Goal: Transaction & Acquisition: Purchase product/service

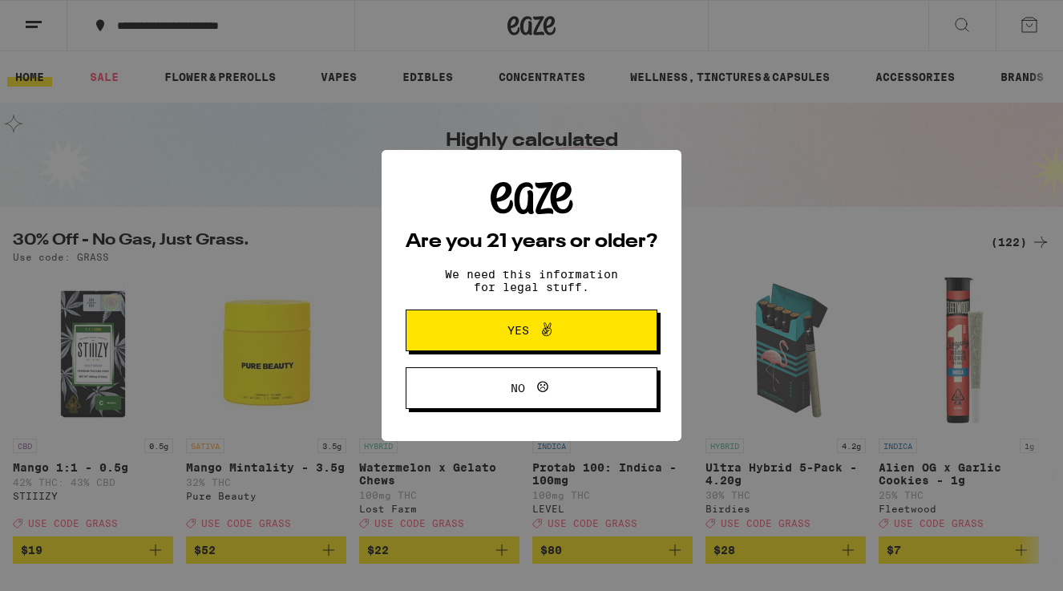
click at [462, 337] on button "Yes" at bounding box center [532, 330] width 252 height 42
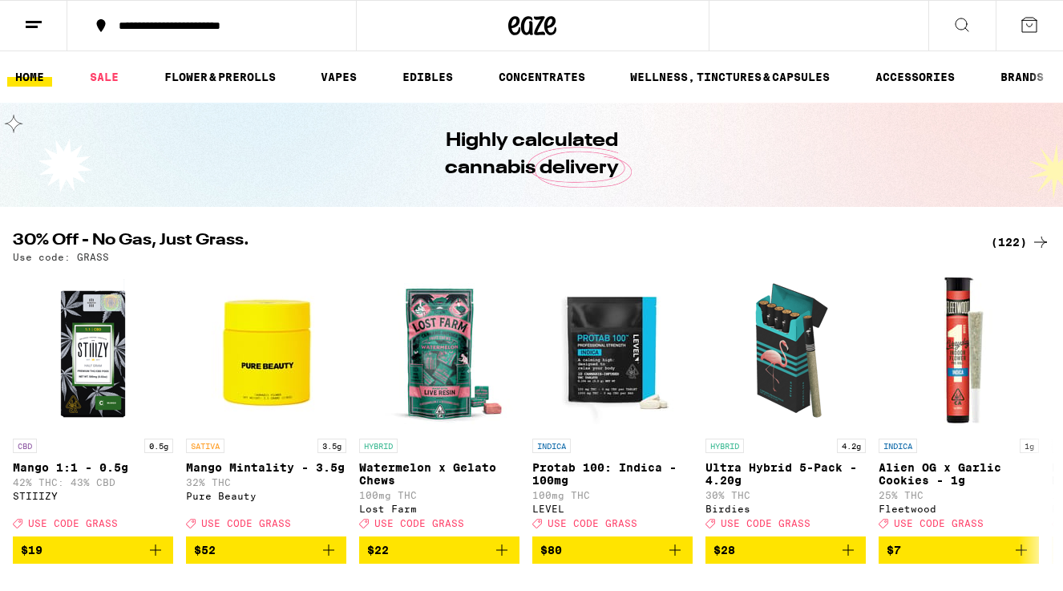
click at [33, 22] on line at bounding box center [34, 22] width 16 height 0
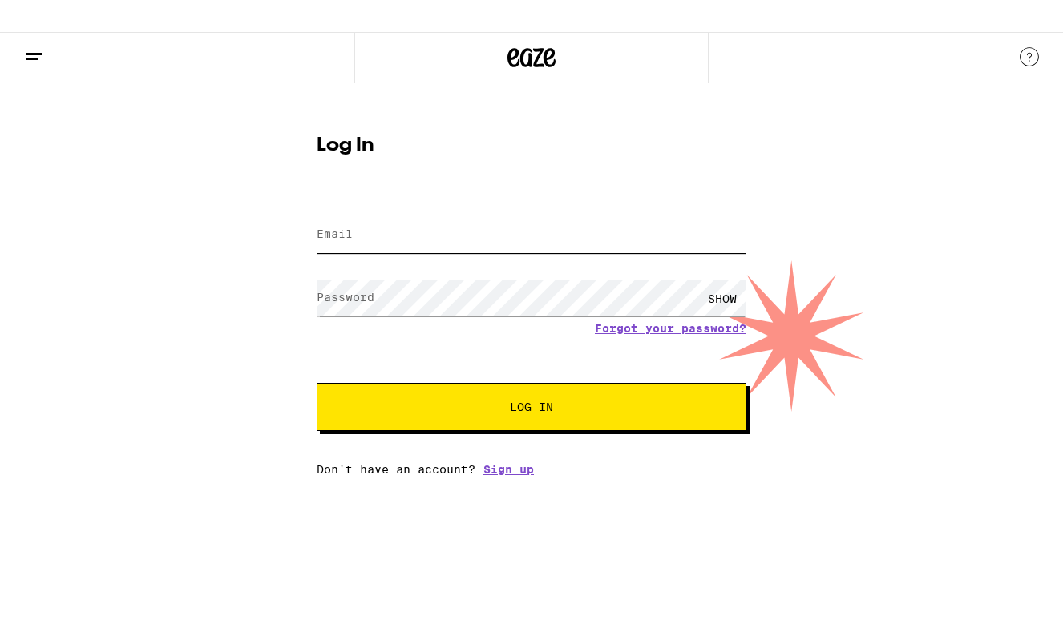
click at [373, 208] on input "Email" at bounding box center [532, 203] width 430 height 36
type input "martinprinting@verizon.net"
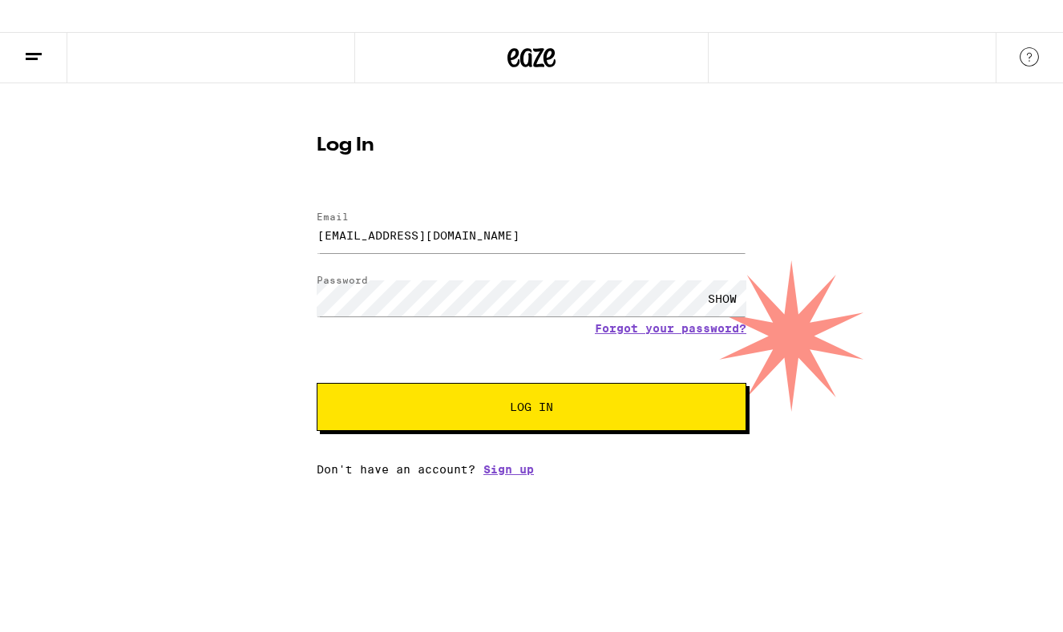
click at [438, 386] on button "Log In" at bounding box center [532, 375] width 430 height 48
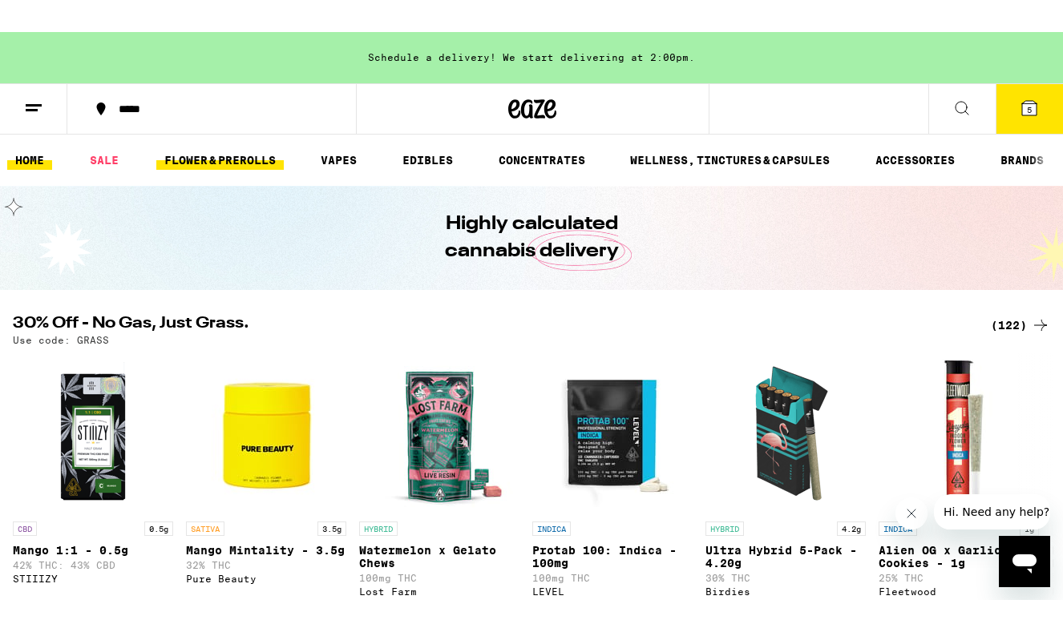
click at [220, 128] on link "FLOWER & PREROLLS" at bounding box center [219, 128] width 127 height 19
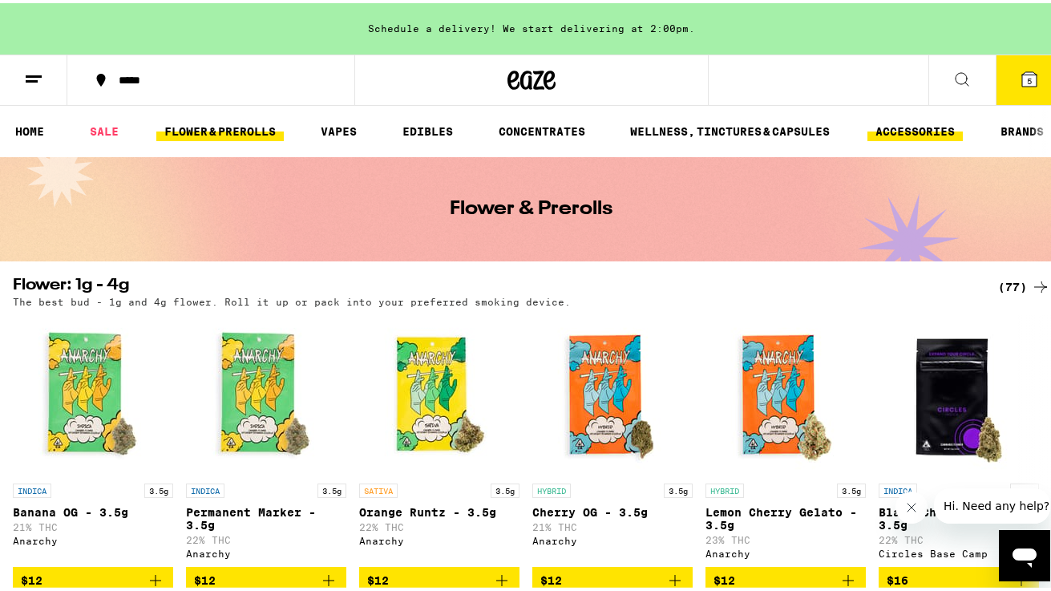
click at [918, 123] on link "ACCESSORIES" at bounding box center [914, 128] width 95 height 19
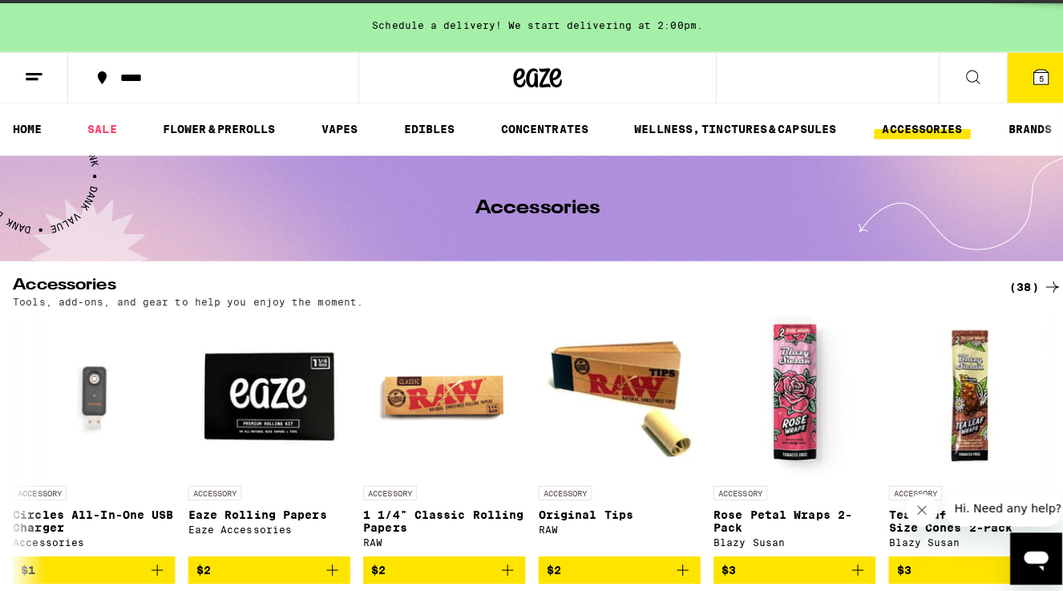
scroll to position [0, 18]
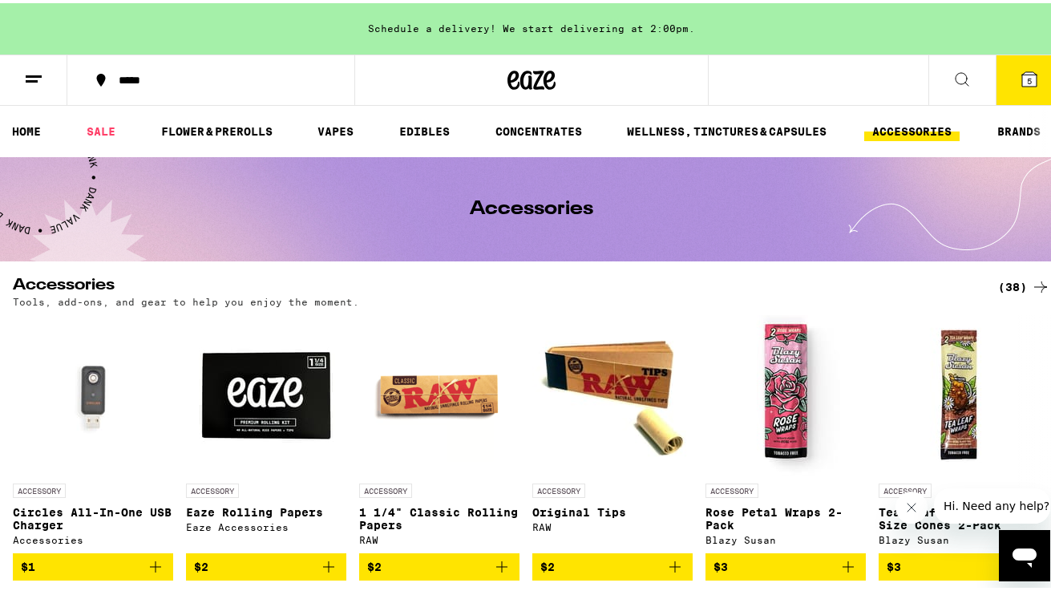
click at [1027, 79] on span "5" at bounding box center [1029, 78] width 5 height 10
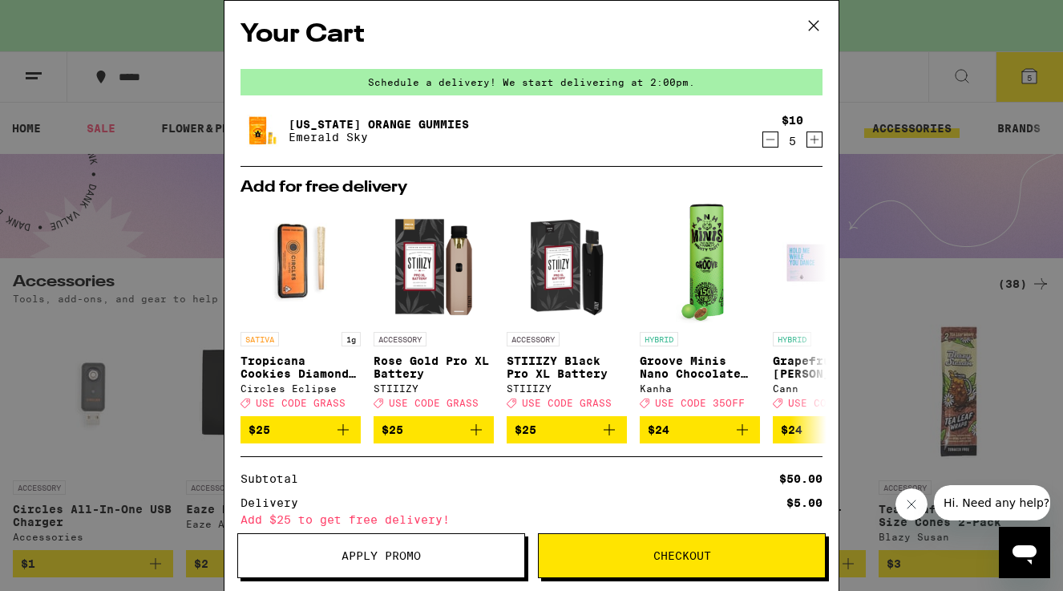
click at [763, 140] on icon "Decrement" at bounding box center [770, 139] width 14 height 19
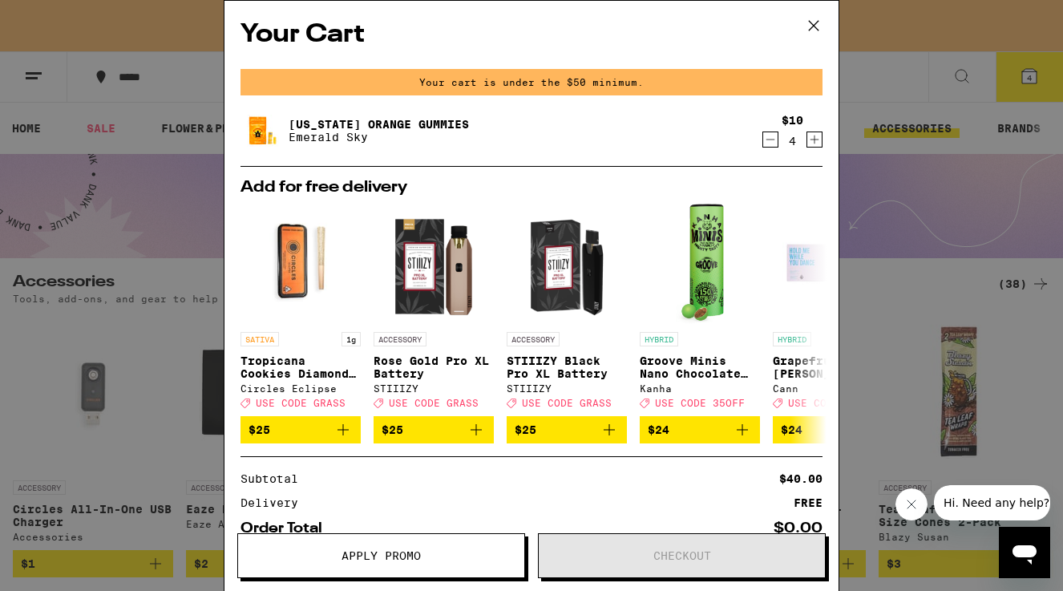
click at [763, 138] on icon "Decrement" at bounding box center [770, 139] width 14 height 19
click at [805, 333] on icon at bounding box center [812, 323] width 19 height 19
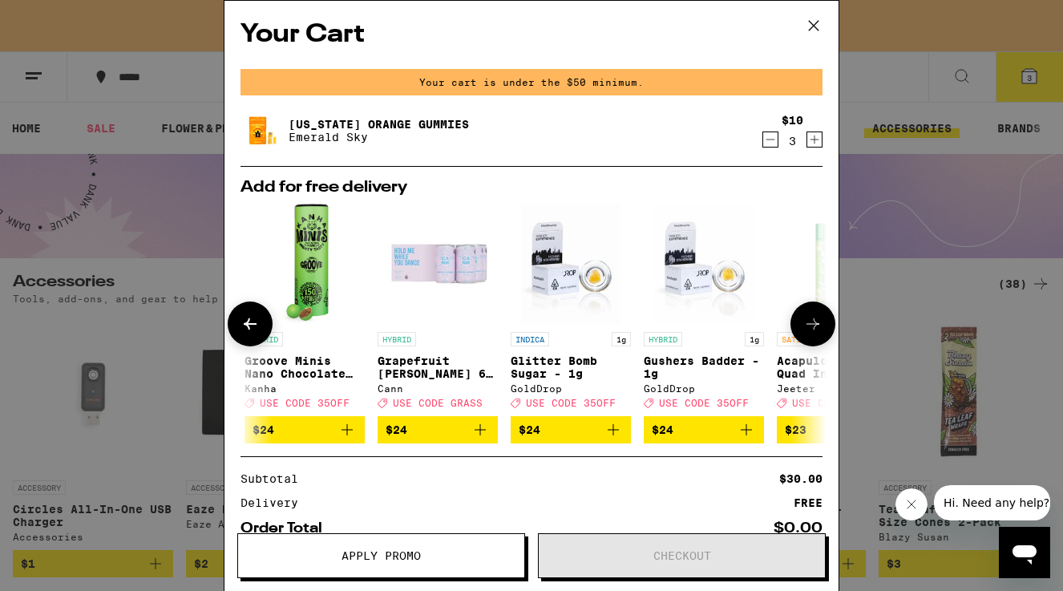
click at [805, 332] on icon at bounding box center [812, 323] width 19 height 19
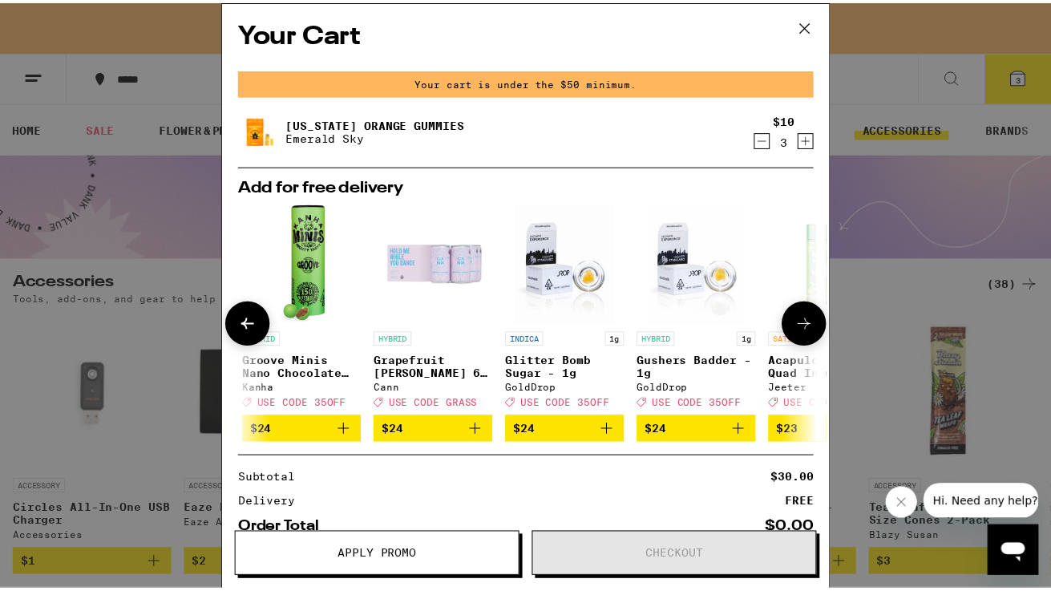
scroll to position [0, 761]
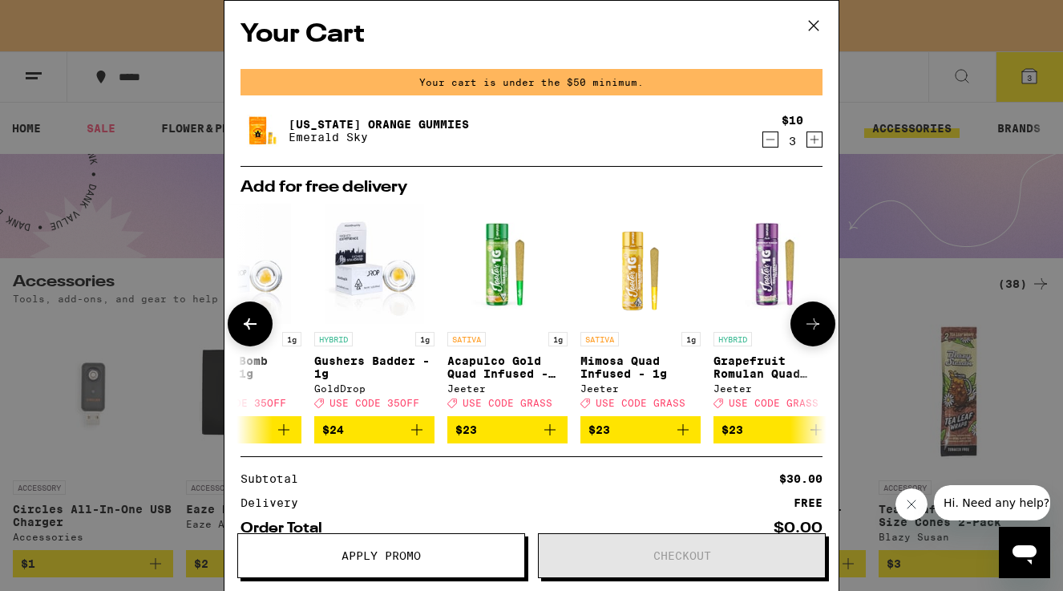
click at [805, 332] on icon at bounding box center [812, 323] width 19 height 19
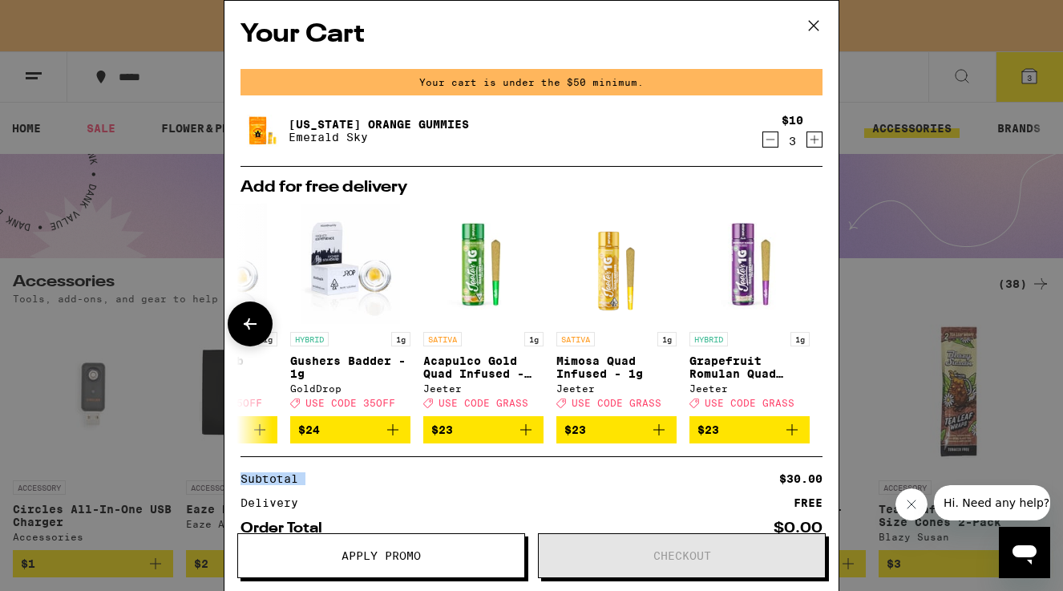
click at [805, 332] on div at bounding box center [812, 323] width 45 height 45
click at [798, 335] on div at bounding box center [812, 323] width 45 height 45
click at [811, 25] on icon at bounding box center [813, 26] width 24 height 24
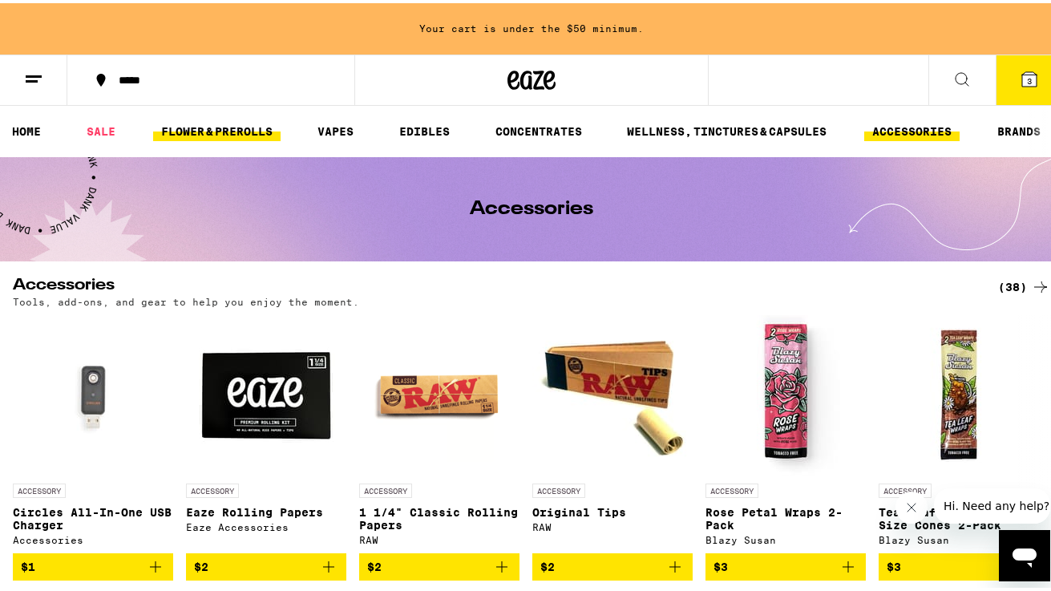
click at [212, 130] on link "FLOWER & PREROLLS" at bounding box center [216, 128] width 127 height 19
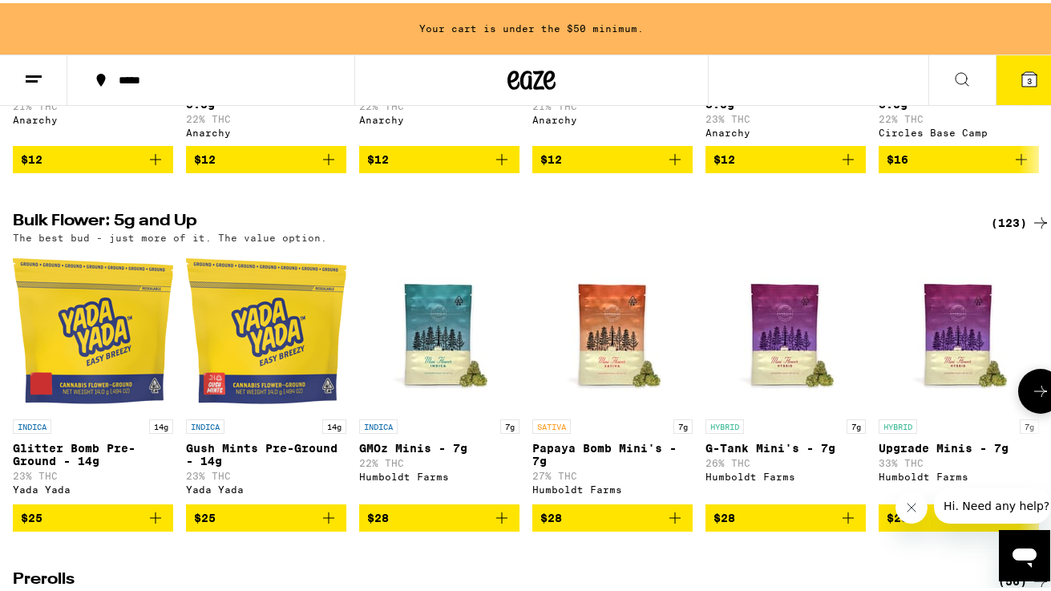
scroll to position [424, 0]
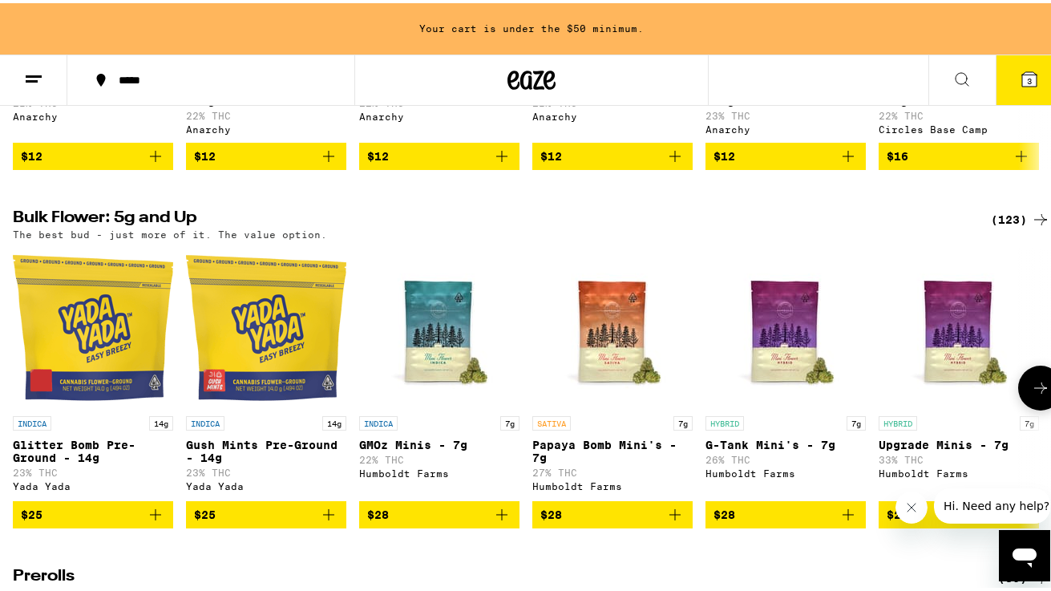
click at [779, 521] on span "$28" at bounding box center [785, 511] width 144 height 19
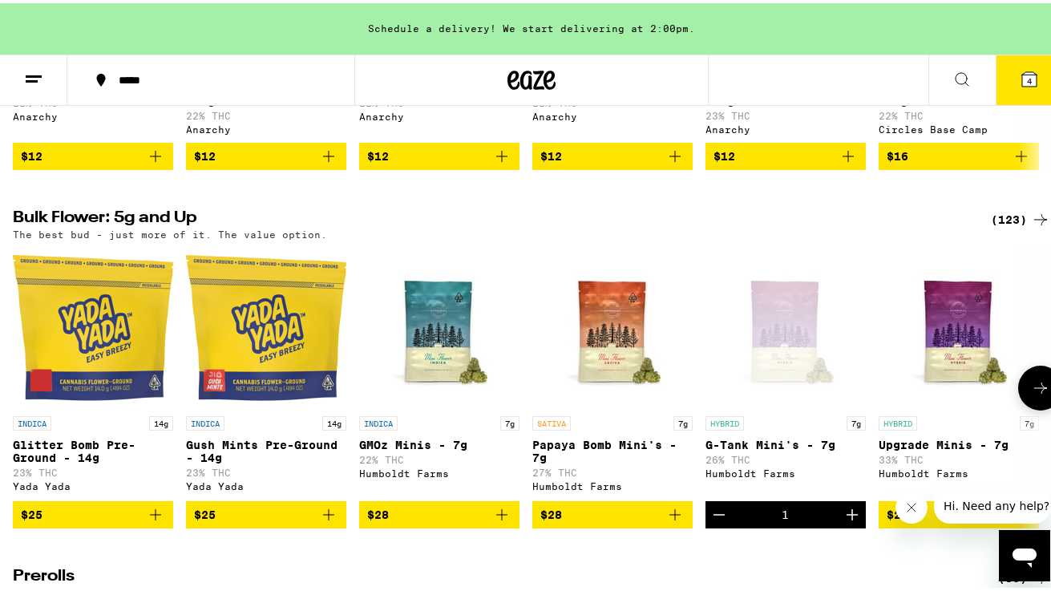
click at [853, 521] on icon "Increment" at bounding box center [851, 511] width 19 height 19
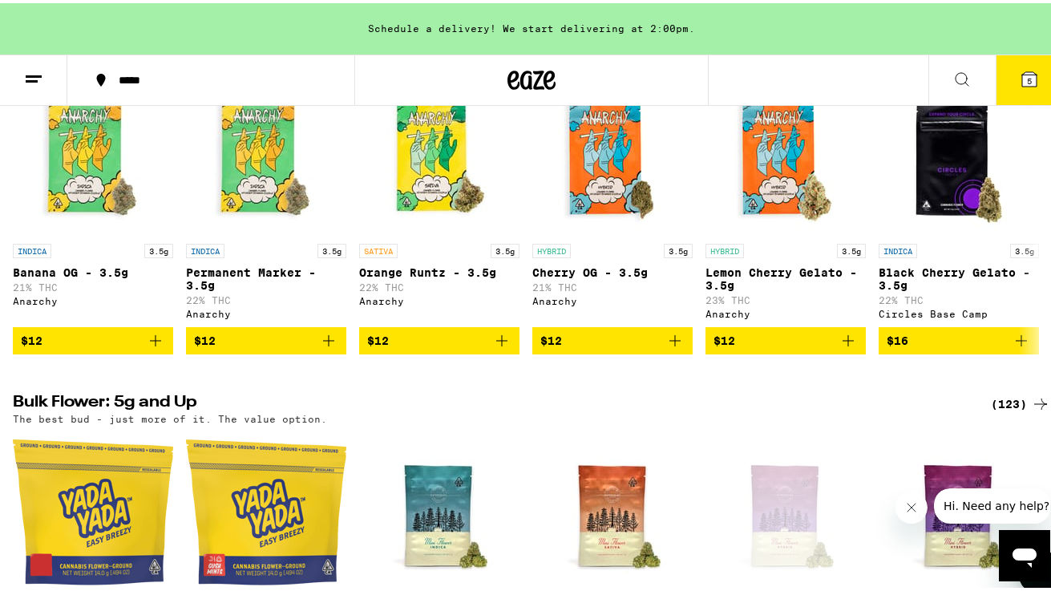
scroll to position [542, 0]
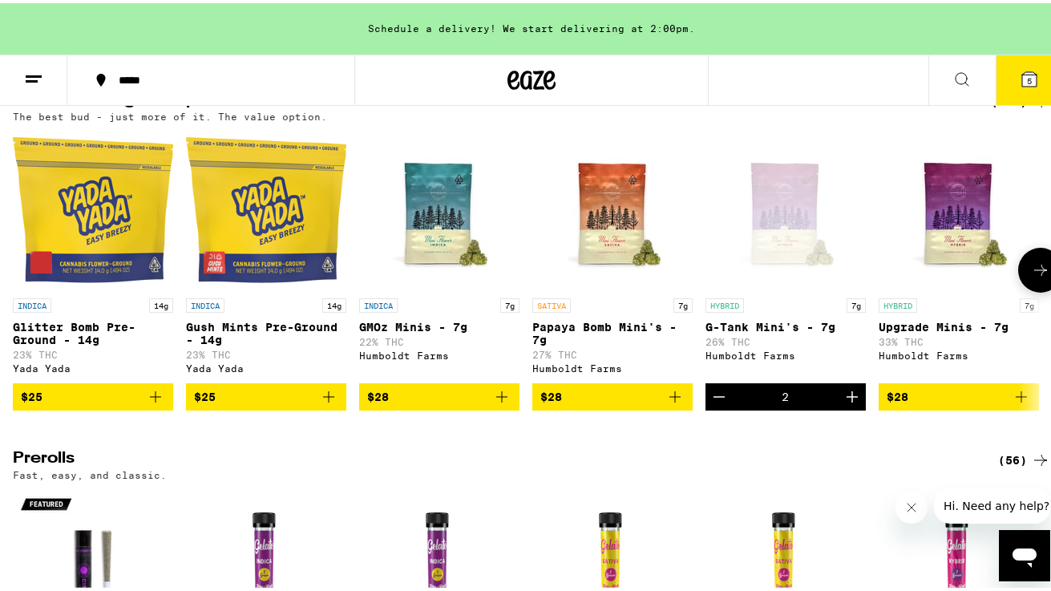
click at [763, 407] on div "2" at bounding box center [785, 393] width 160 height 27
click at [765, 407] on div "2" at bounding box center [785, 393] width 160 height 27
click at [1031, 277] on icon at bounding box center [1040, 266] width 19 height 19
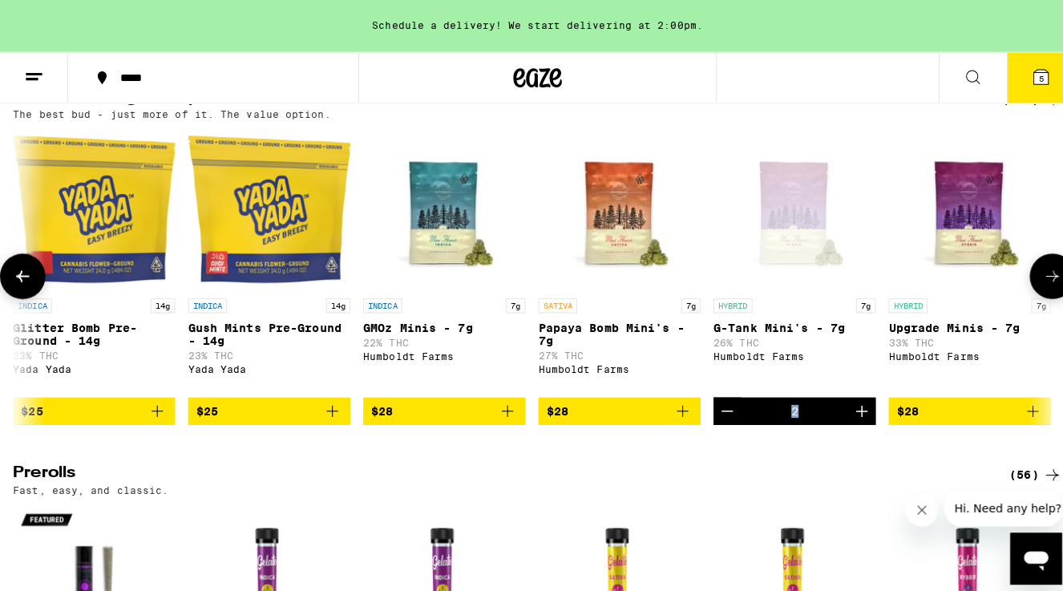
scroll to position [0, 850]
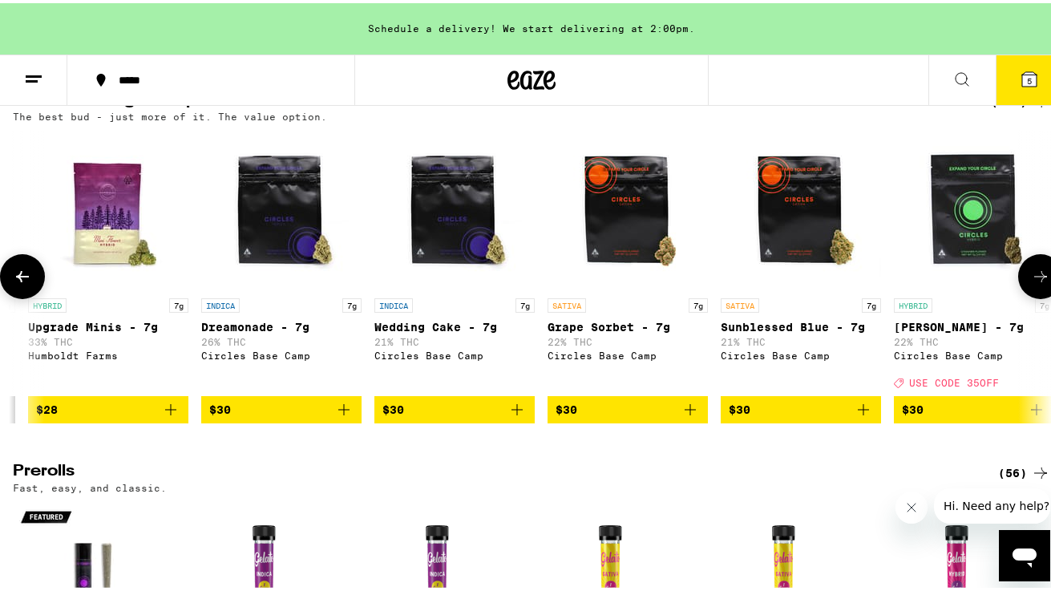
click at [438, 416] on span "$30" at bounding box center [454, 406] width 144 height 19
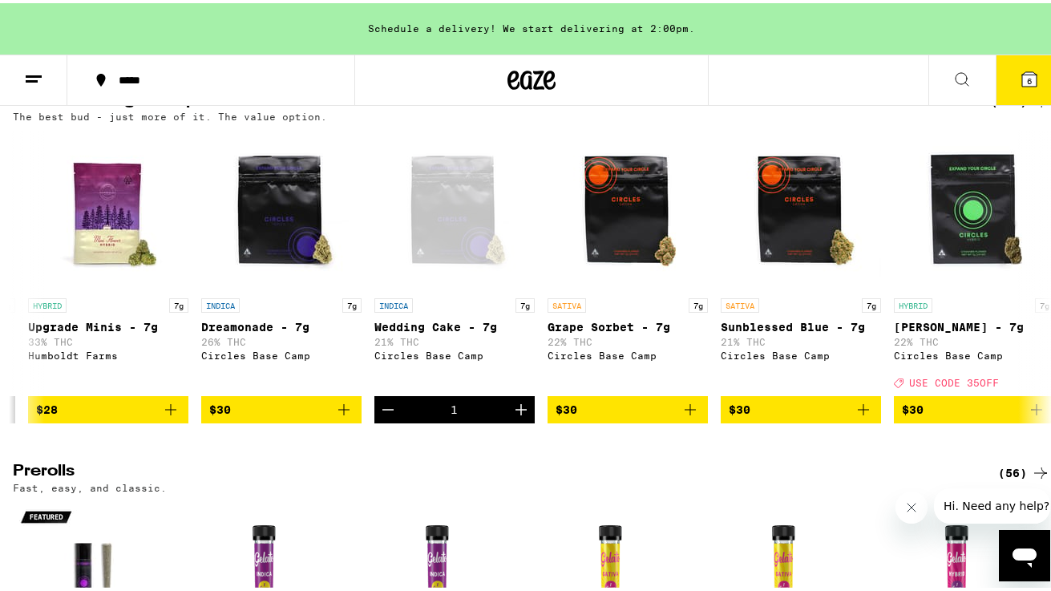
click at [1022, 77] on icon at bounding box center [1029, 76] width 14 height 14
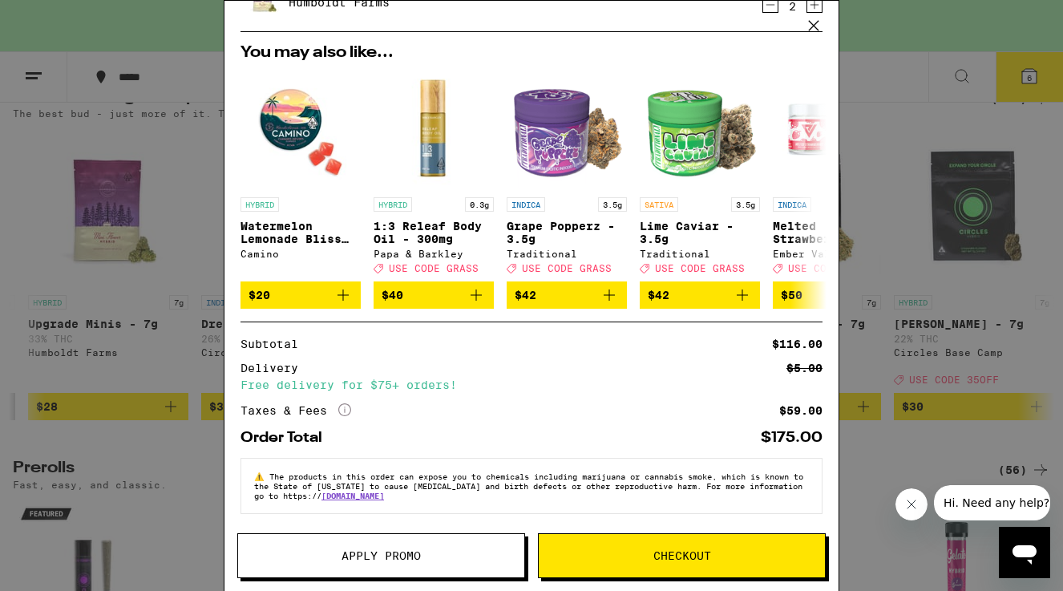
scroll to position [262, 0]
drag, startPoint x: 668, startPoint y: 541, endPoint x: 662, endPoint y: 527, distance: 15.5
click at [668, 542] on button "Checkout" at bounding box center [682, 555] width 288 height 45
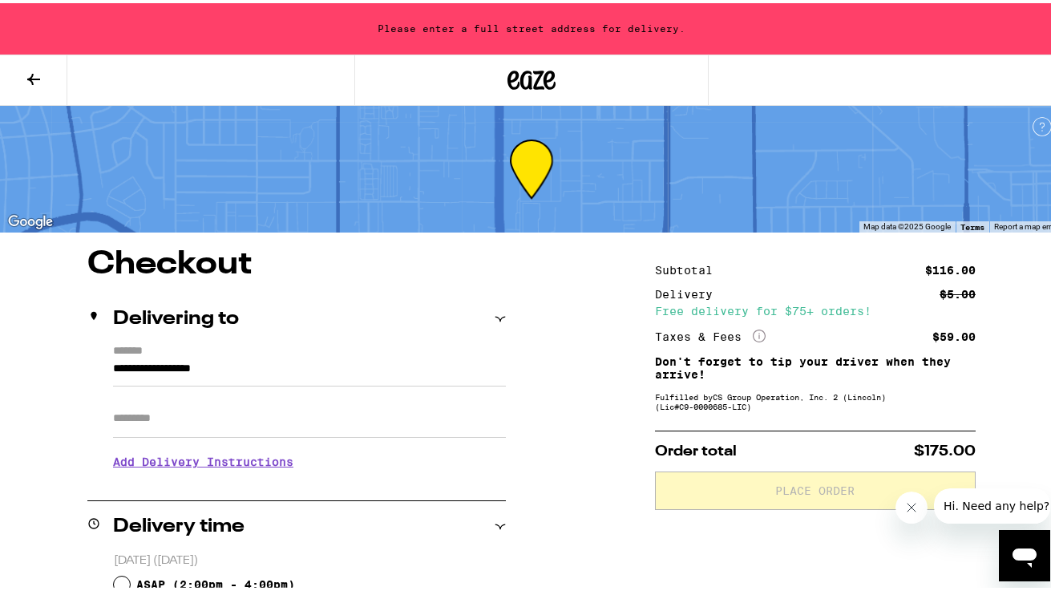
click at [36, 74] on icon at bounding box center [33, 76] width 19 height 19
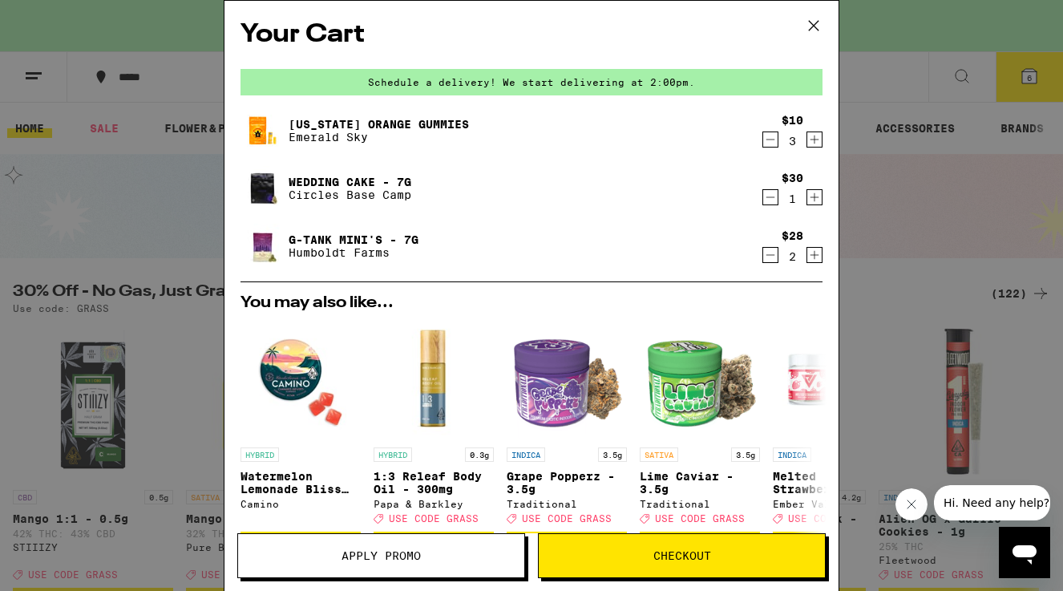
click at [814, 20] on icon at bounding box center [813, 26] width 24 height 24
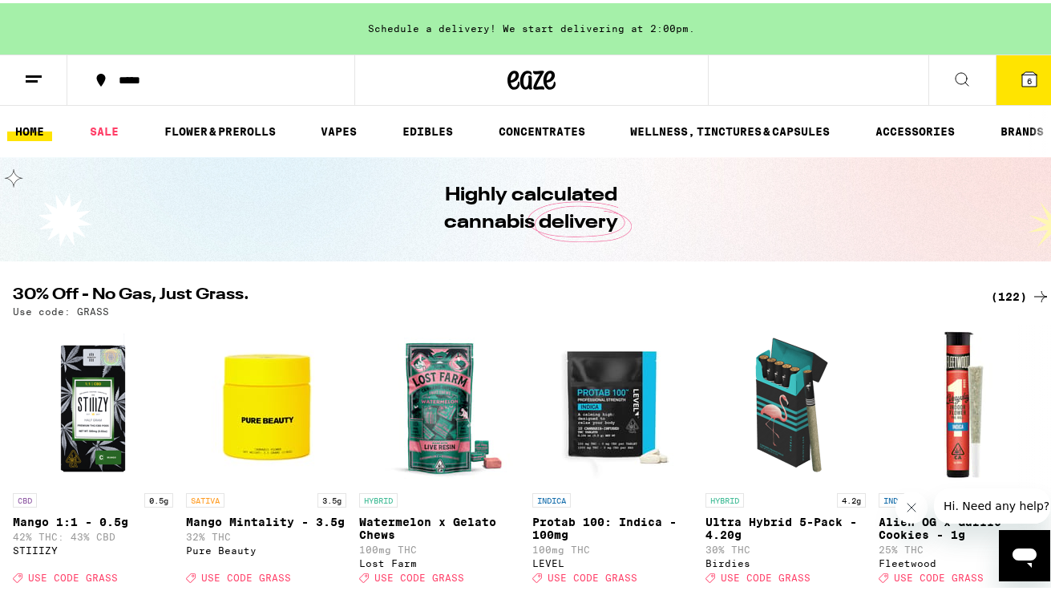
click at [1007, 81] on button "6" at bounding box center [1028, 77] width 67 height 50
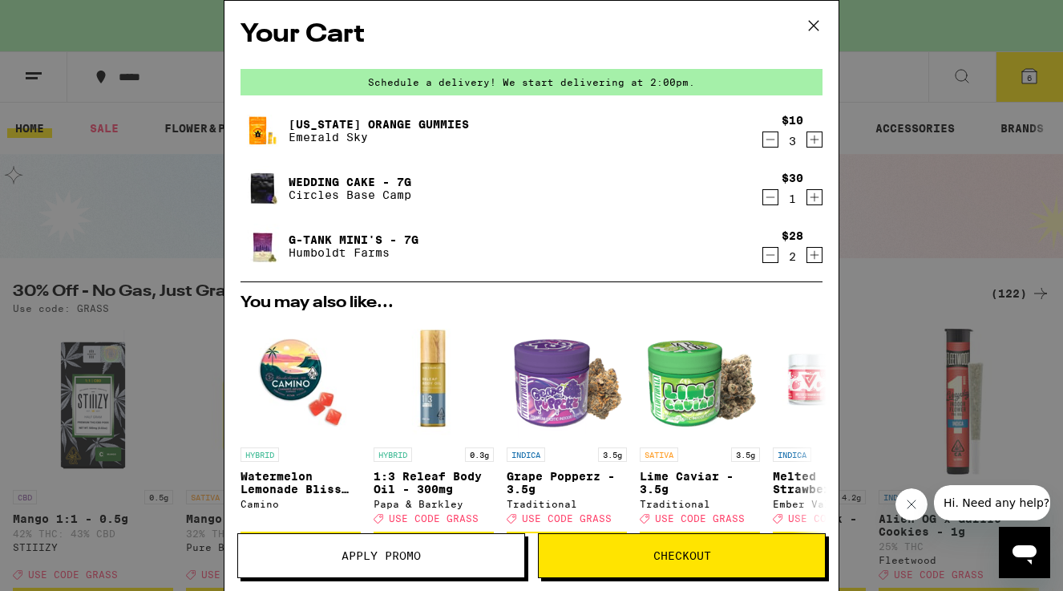
click at [763, 198] on icon "Decrement" at bounding box center [770, 197] width 14 height 19
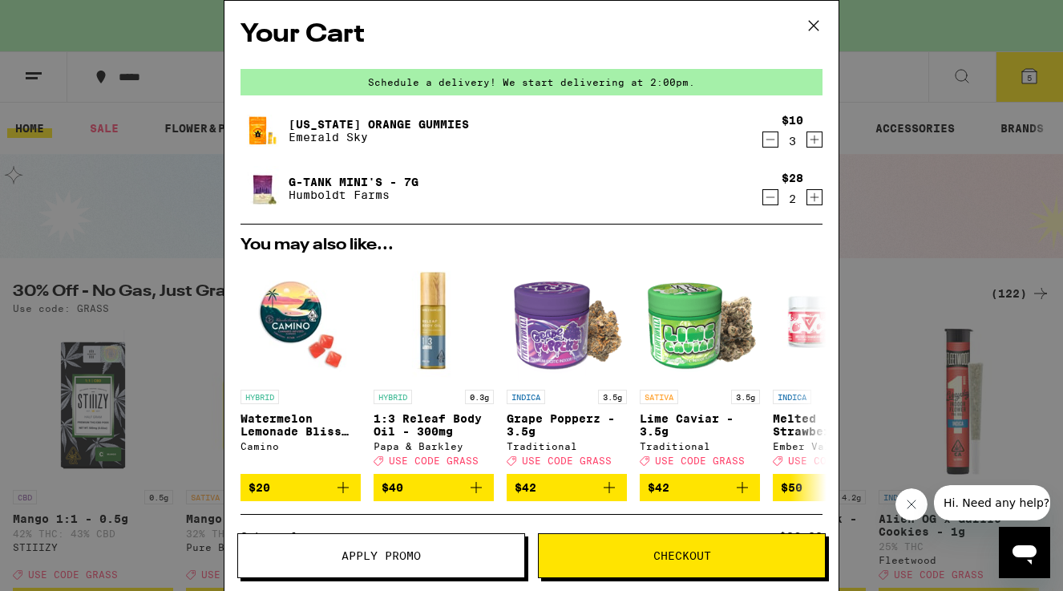
click at [763, 196] on icon "Decrement" at bounding box center [770, 197] width 14 height 19
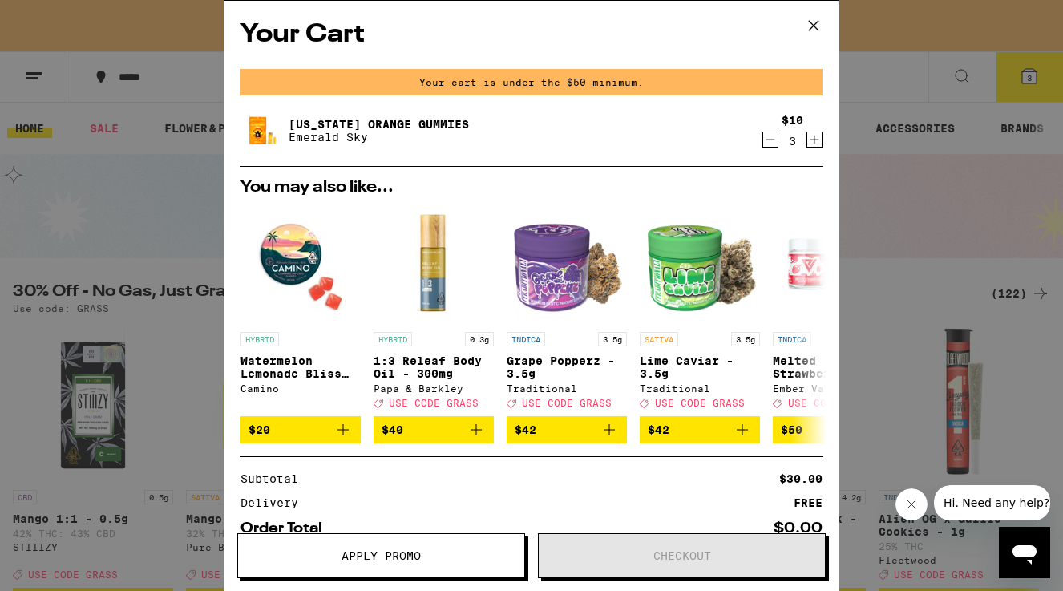
click at [763, 140] on icon "Decrement" at bounding box center [770, 139] width 14 height 19
click at [763, 139] on icon "Decrement" at bounding box center [770, 139] width 14 height 19
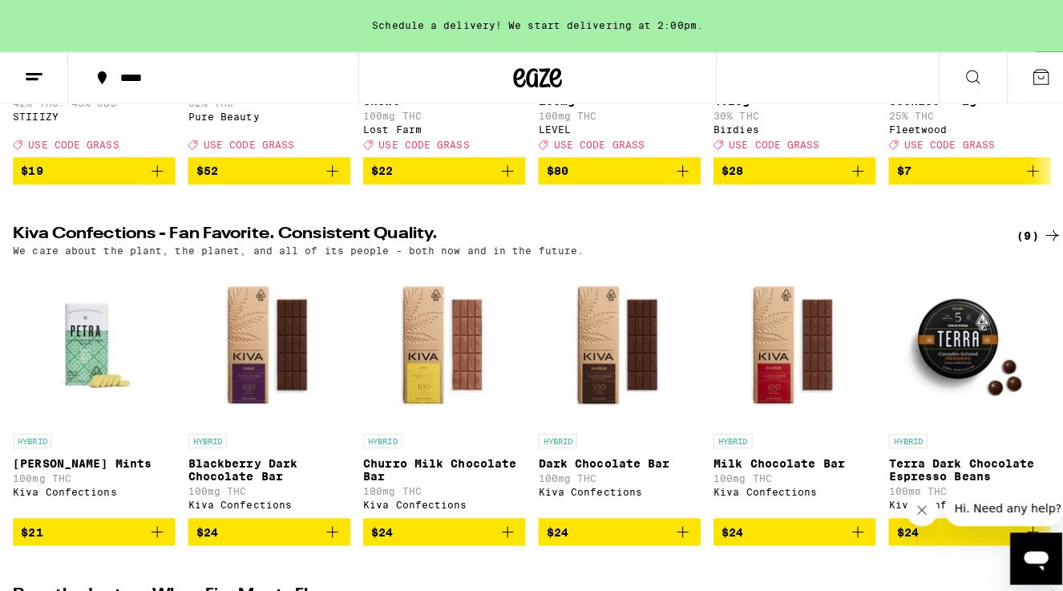
scroll to position [91, 0]
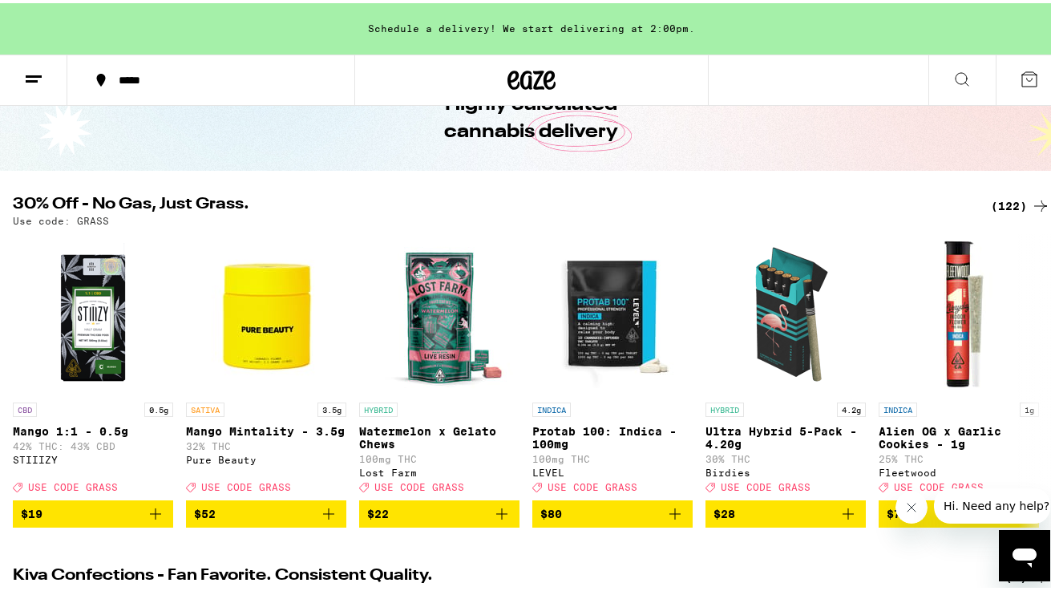
click at [29, 71] on icon at bounding box center [33, 76] width 19 height 19
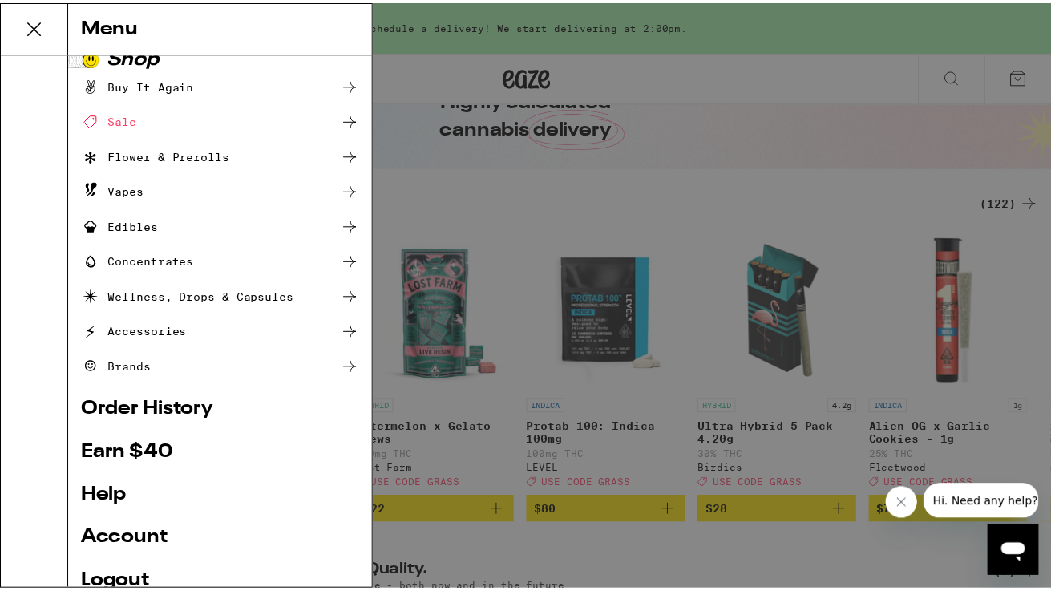
scroll to position [146, 0]
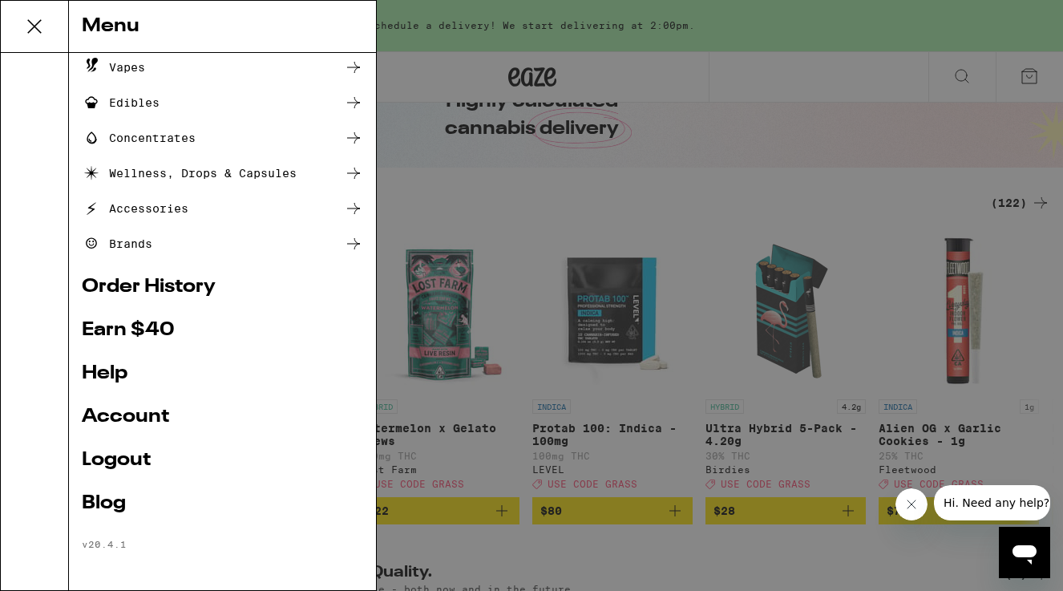
click at [116, 409] on link "Account" at bounding box center [222, 416] width 281 height 19
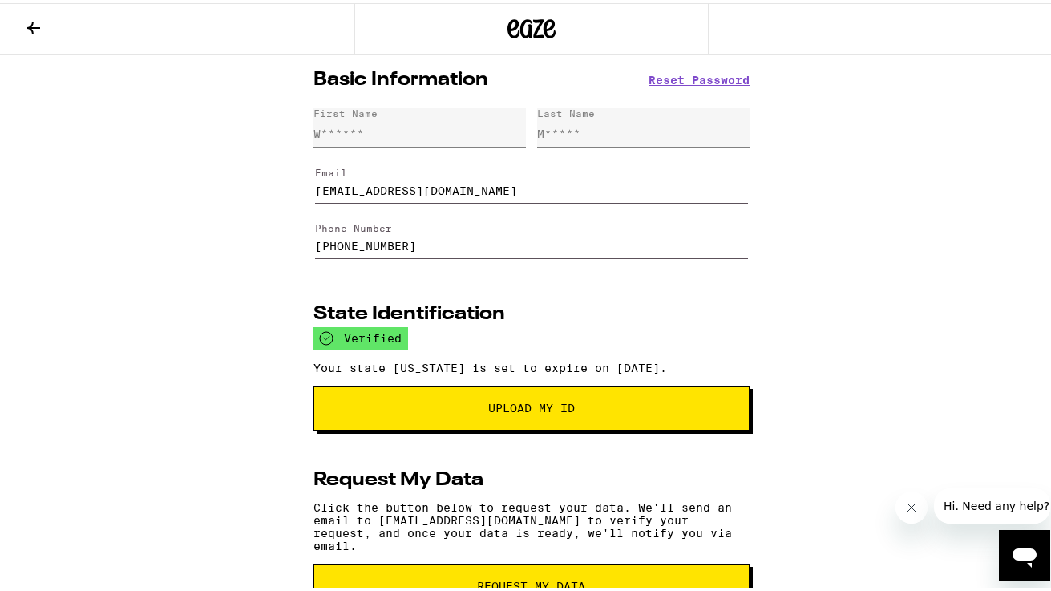
click at [34, 20] on icon at bounding box center [33, 24] width 19 height 19
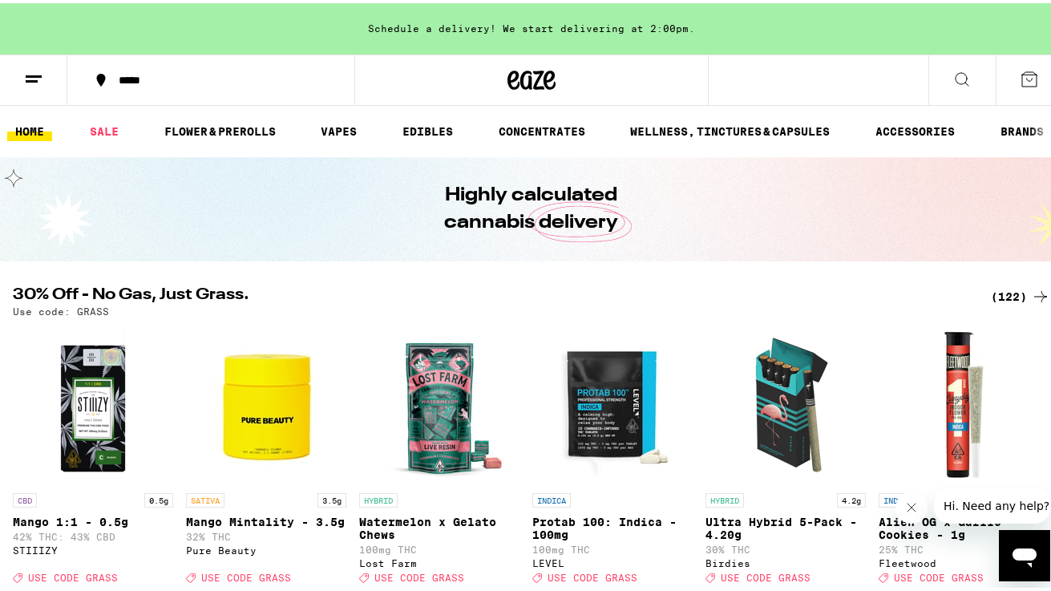
click at [954, 71] on icon at bounding box center [961, 76] width 19 height 19
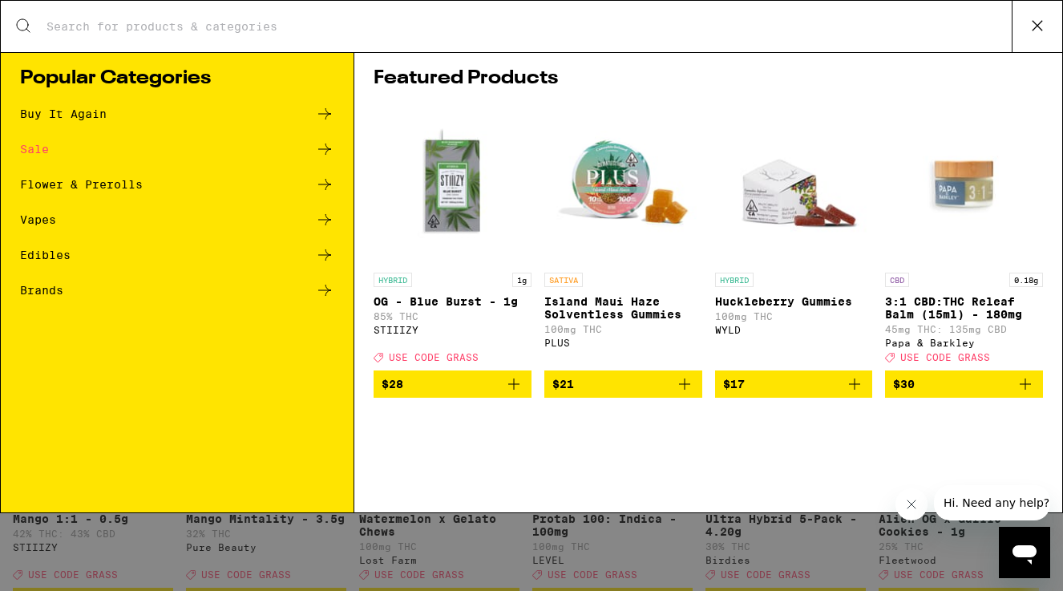
click at [328, 112] on icon at bounding box center [324, 113] width 13 height 11
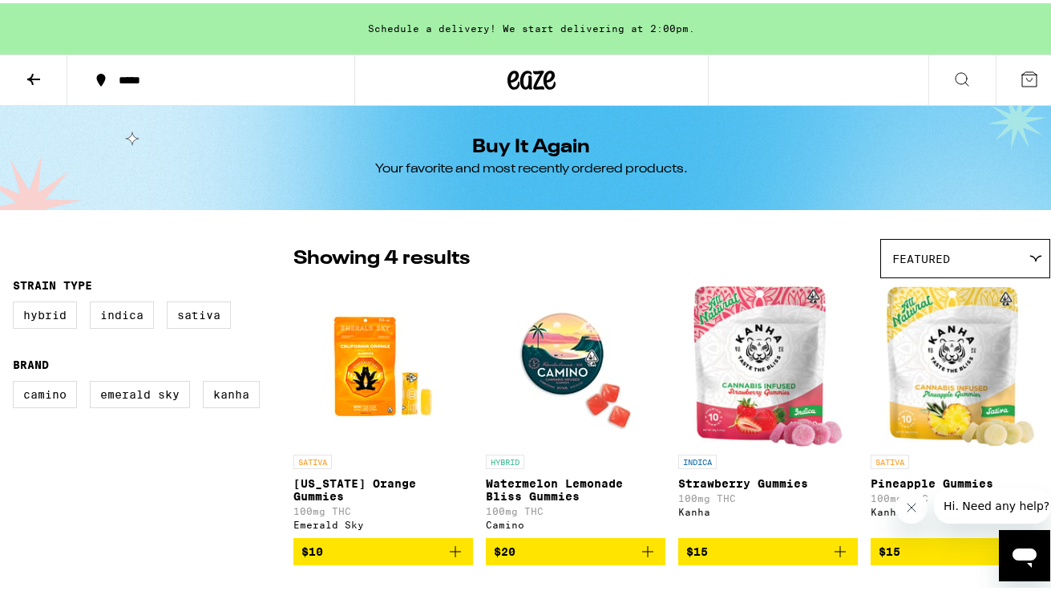
click at [376, 558] on span "$10" at bounding box center [383, 548] width 164 height 19
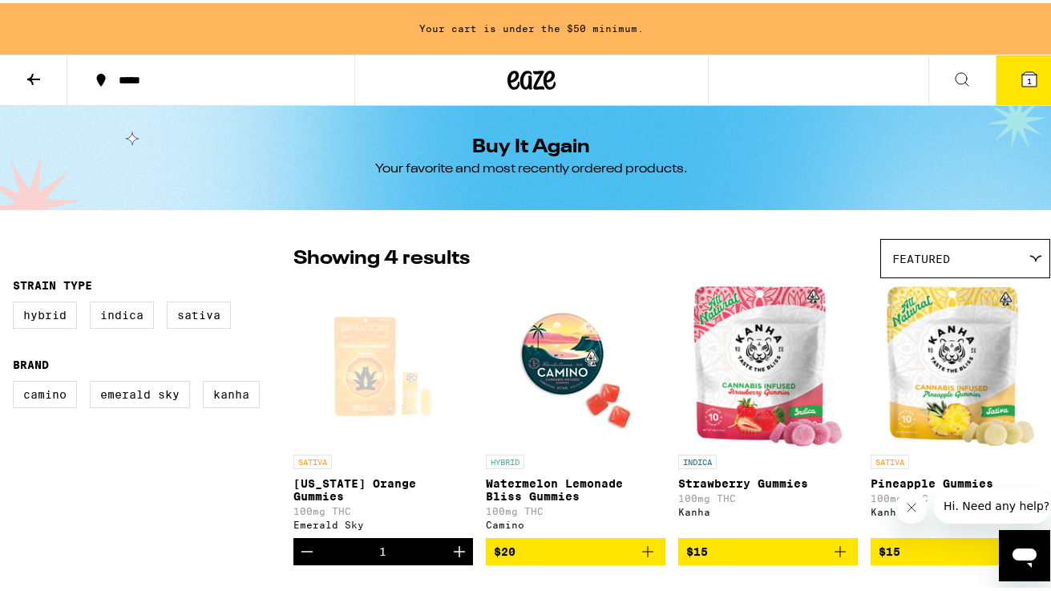
click at [703, 384] on img "Open page for Strawberry Gummies from Kanha" at bounding box center [768, 363] width 150 height 160
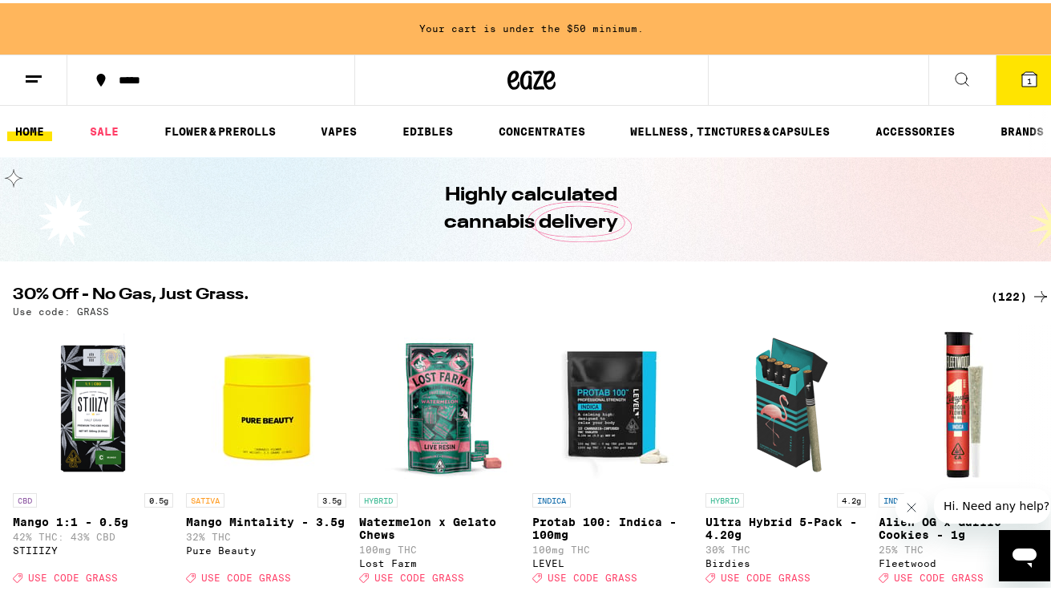
click at [142, 69] on button "*****" at bounding box center [210, 77] width 287 height 48
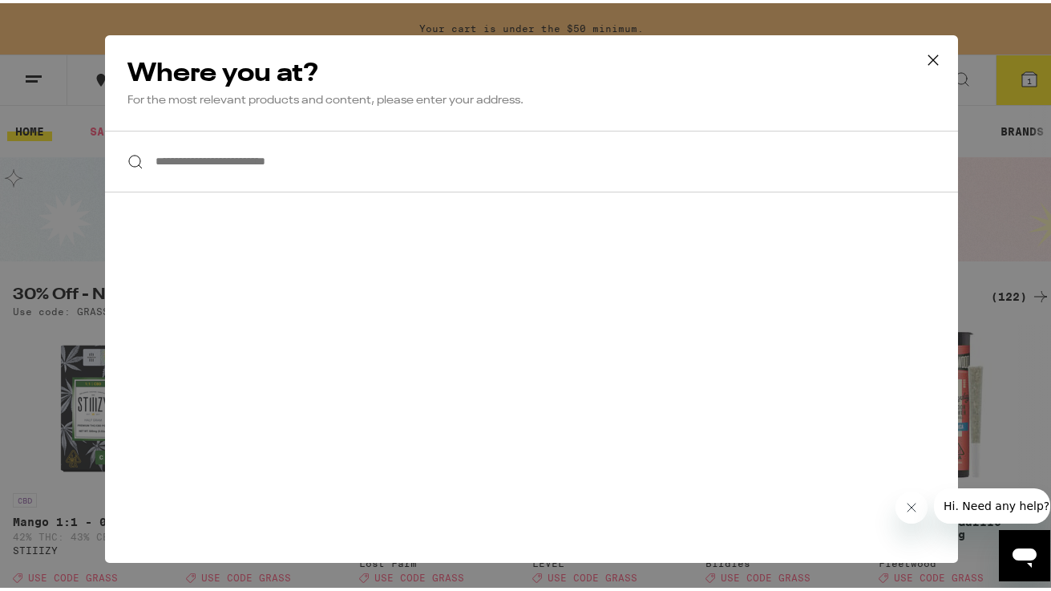
click at [142, 71] on div "**********" at bounding box center [531, 295] width 1063 height 591
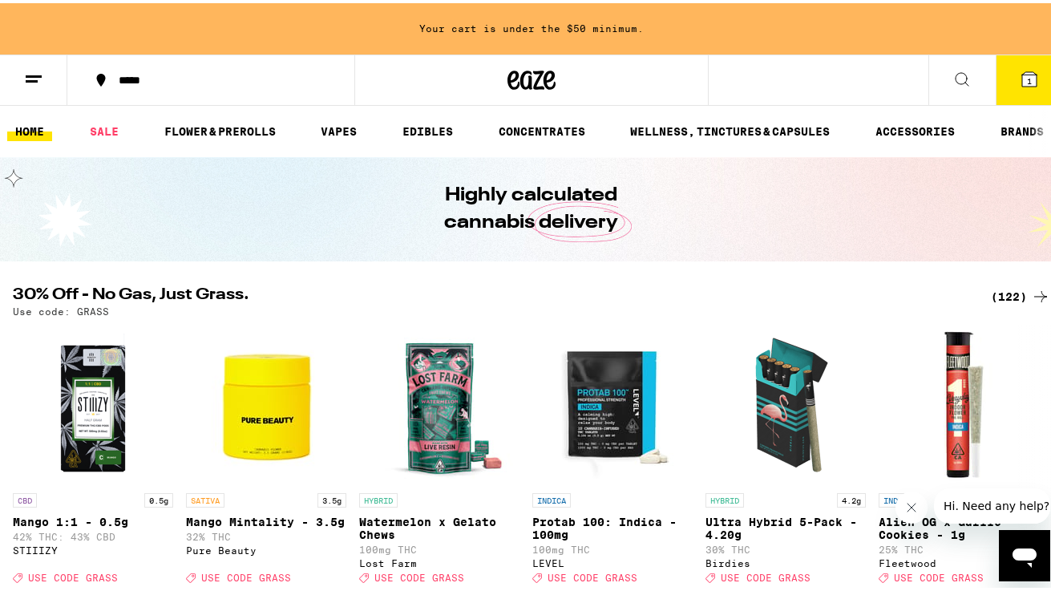
click at [144, 71] on div "*****" at bounding box center [219, 76] width 217 height 11
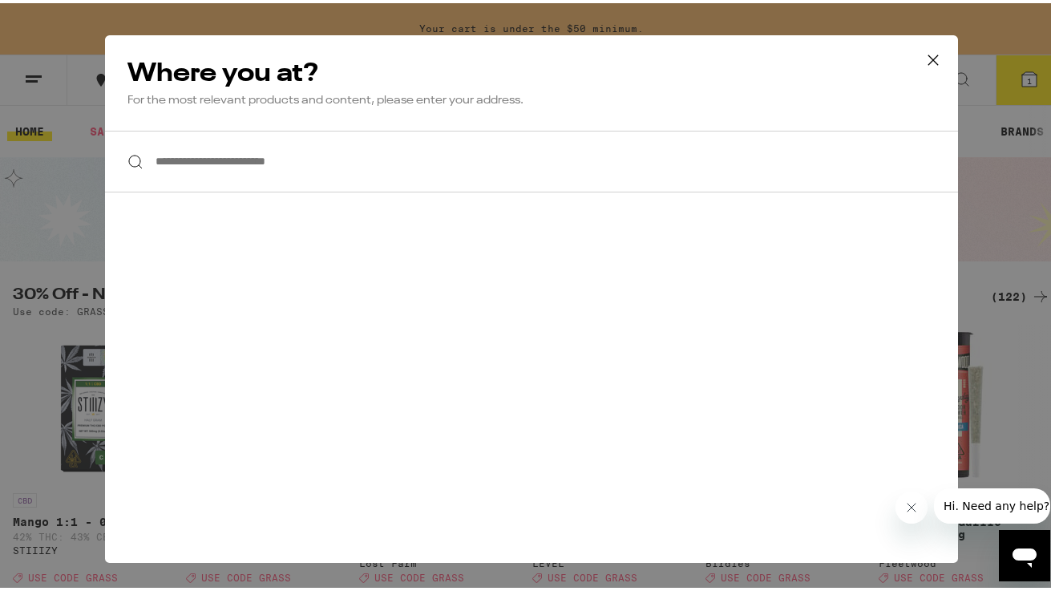
drag, startPoint x: 141, startPoint y: 158, endPoint x: 165, endPoint y: 164, distance: 24.7
click at [142, 158] on input "**********" at bounding box center [531, 158] width 853 height 62
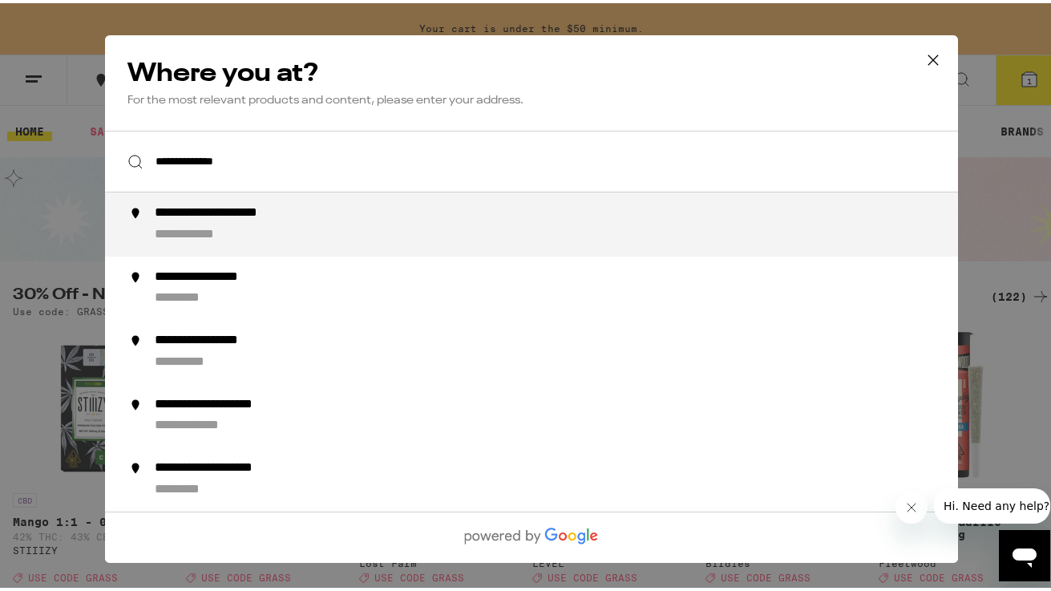
click at [201, 219] on div "**********" at bounding box center [242, 210] width 174 height 17
type input "**********"
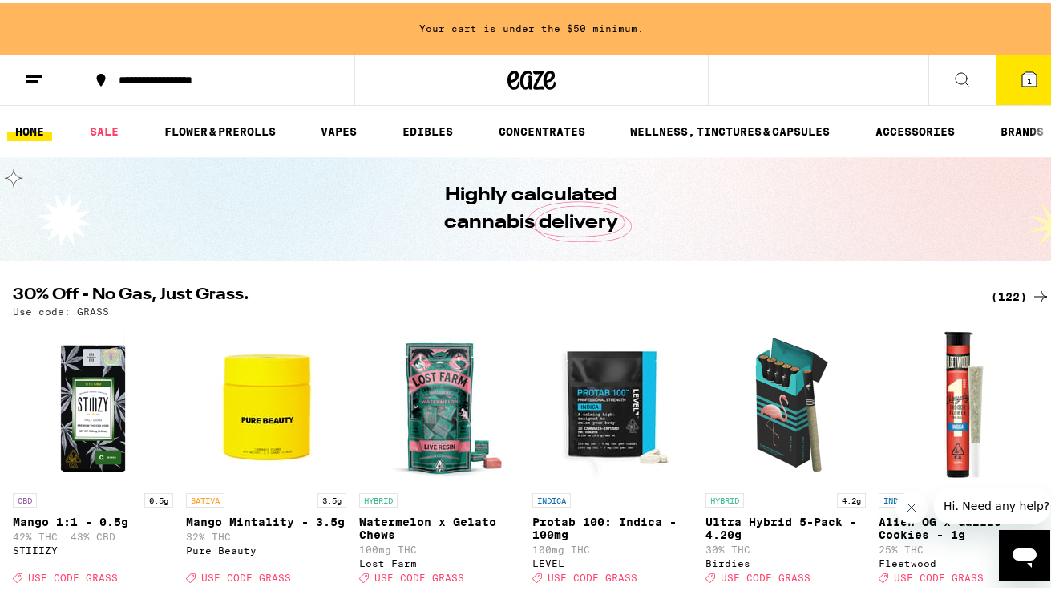
drag, startPoint x: 42, startPoint y: 125, endPoint x: 31, endPoint y: 125, distance: 10.4
click at [40, 125] on link "HOME" at bounding box center [29, 128] width 45 height 19
click at [30, 127] on link "HOME" at bounding box center [29, 128] width 45 height 19
click at [26, 71] on icon at bounding box center [33, 76] width 19 height 19
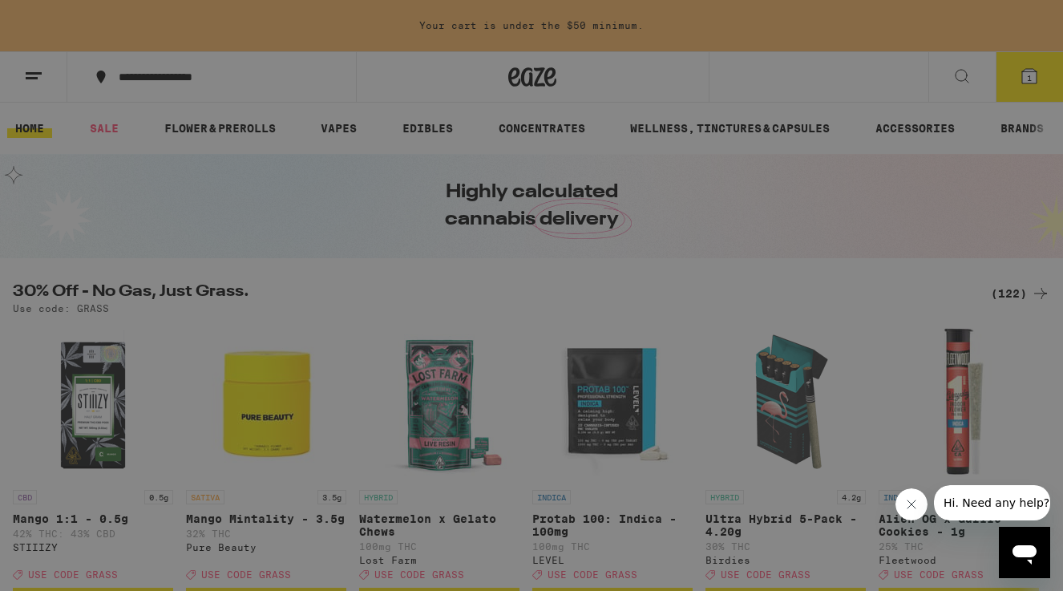
click at [345, 103] on icon at bounding box center [353, 105] width 19 height 19
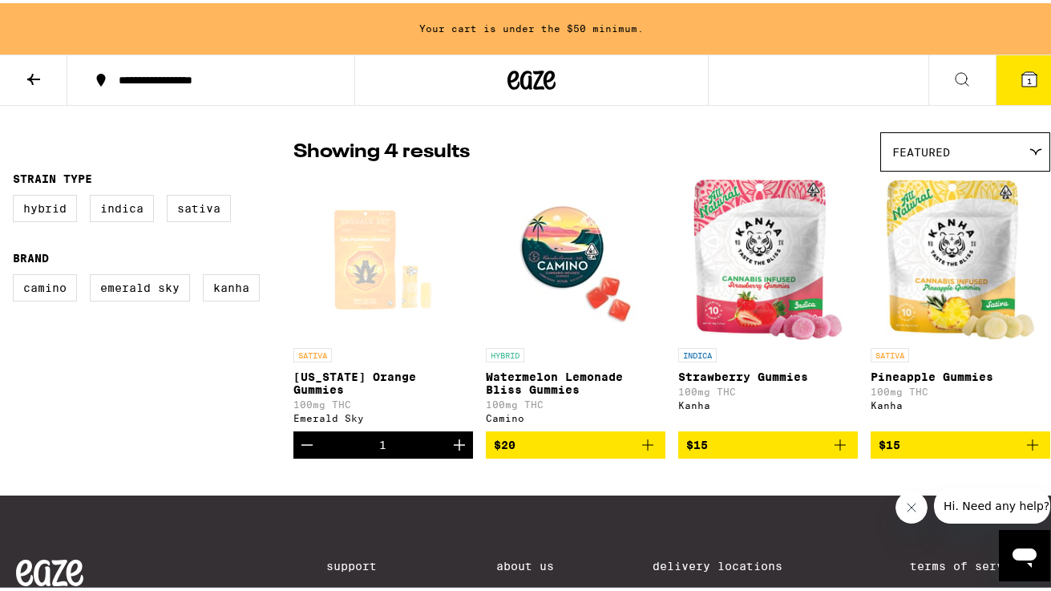
scroll to position [103, 0]
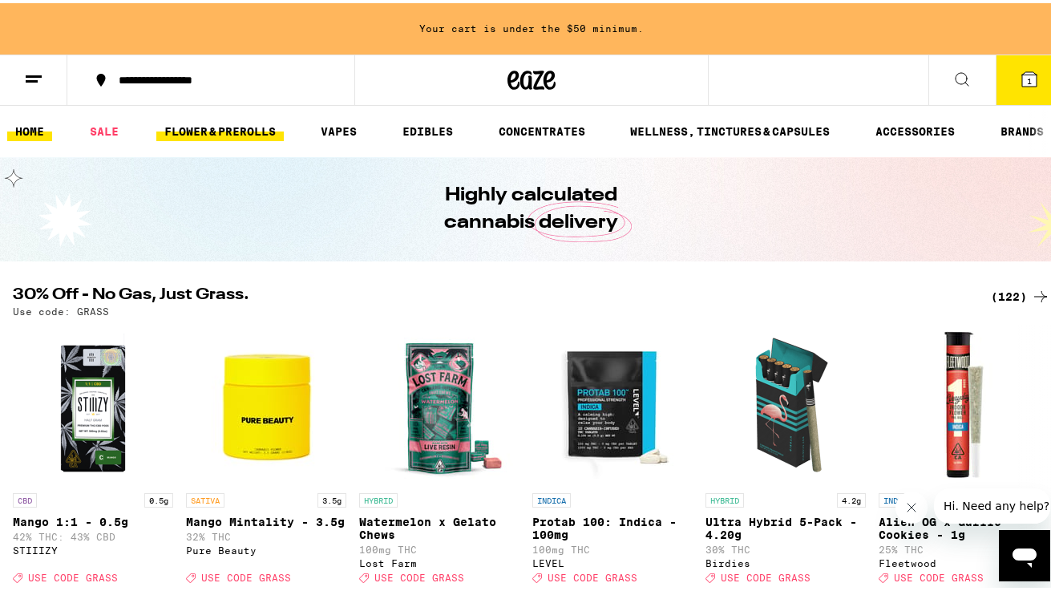
click at [195, 130] on link "FLOWER & PREROLLS" at bounding box center [219, 128] width 127 height 19
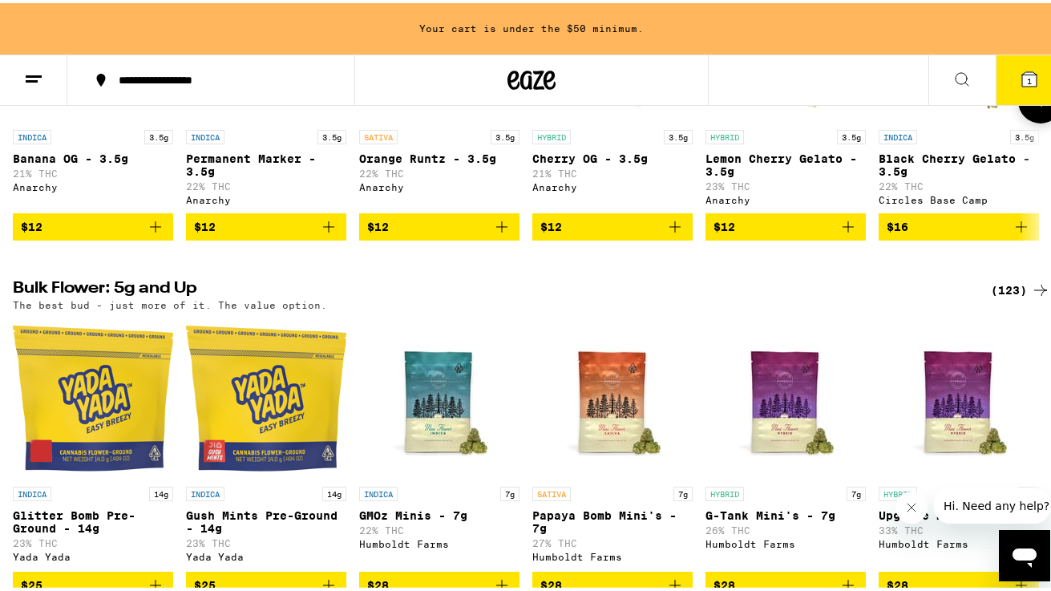
scroll to position [357, 0]
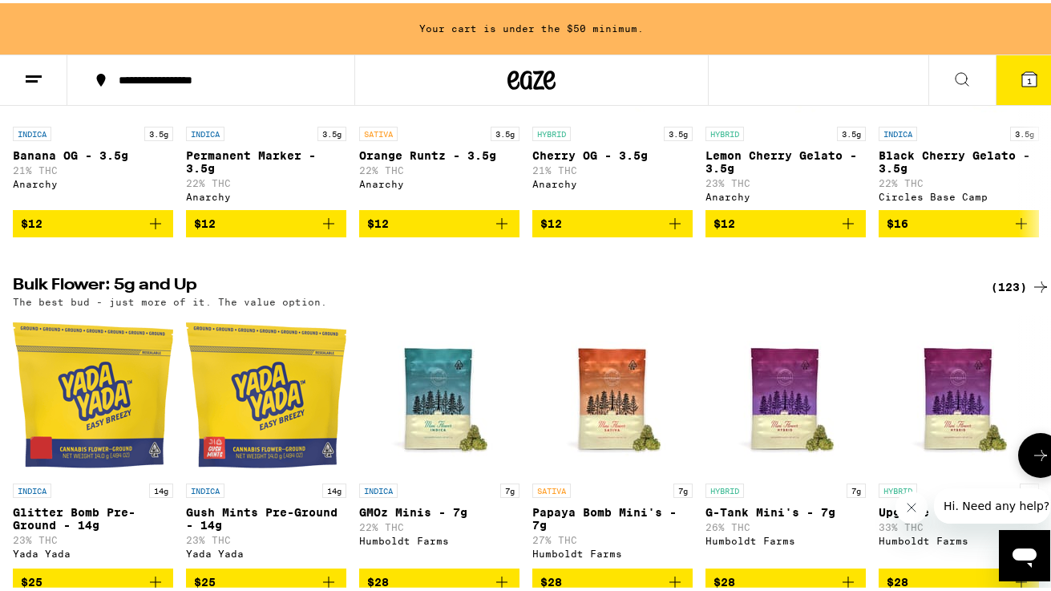
click at [778, 400] on img "Open page for G-Tank Mini's - 7g from Humboldt Farms" at bounding box center [785, 392] width 160 height 160
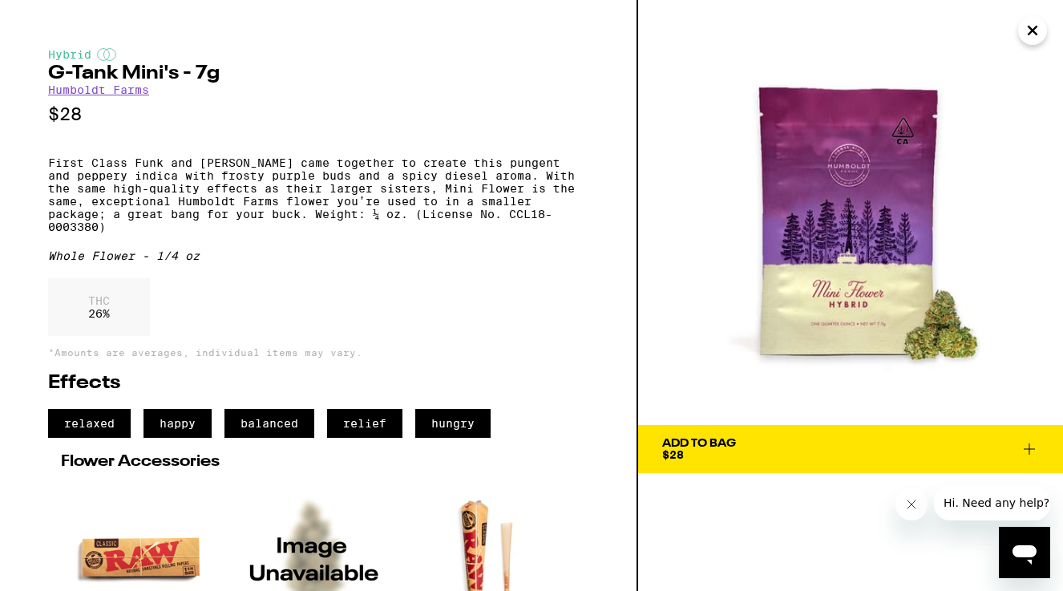
click at [1022, 444] on icon at bounding box center [1029, 448] width 19 height 19
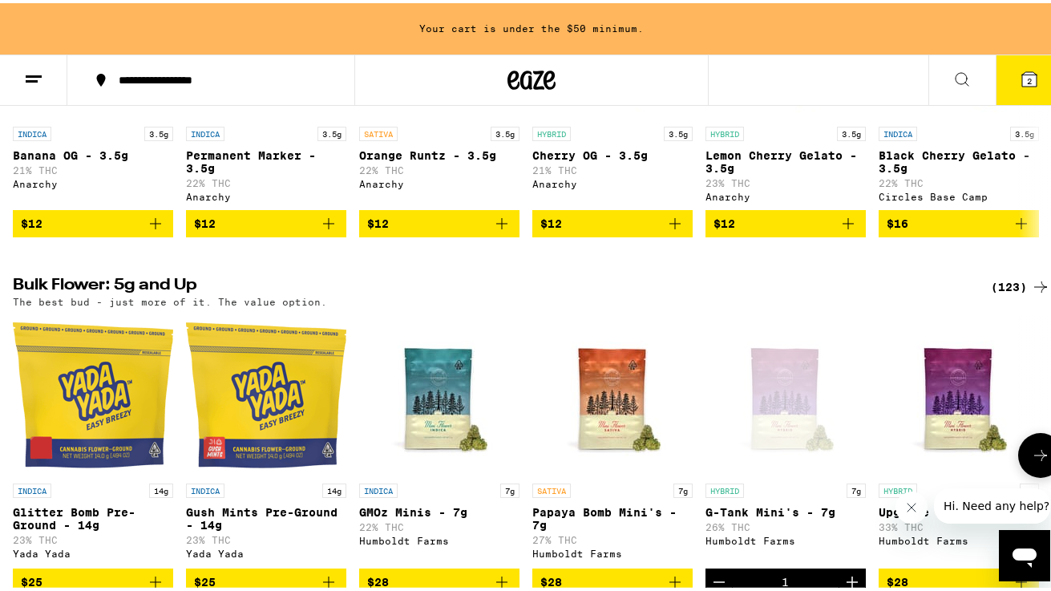
click at [1024, 458] on button at bounding box center [1040, 452] width 45 height 45
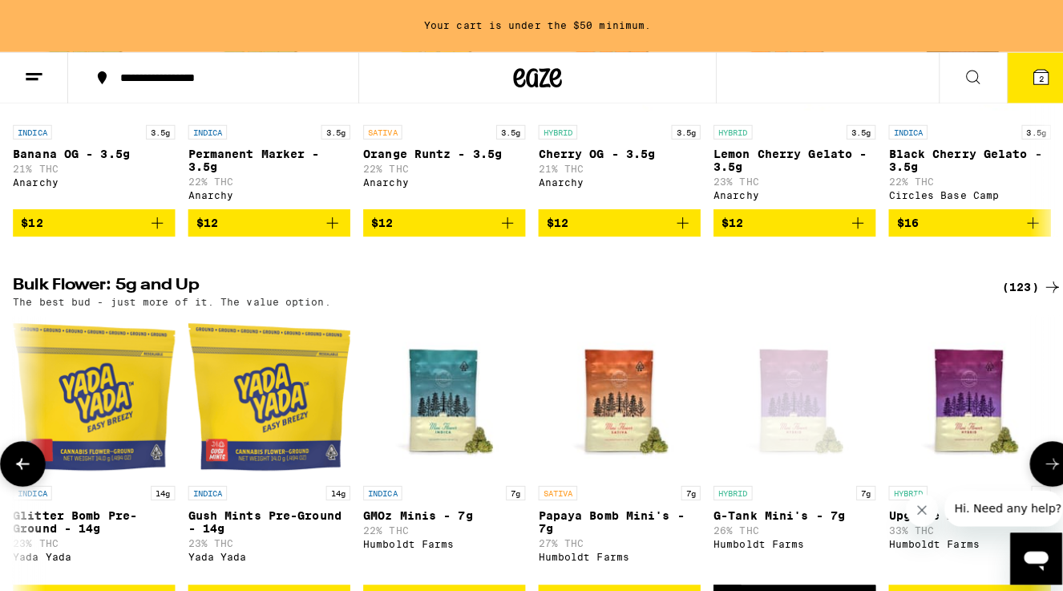
scroll to position [0, 850]
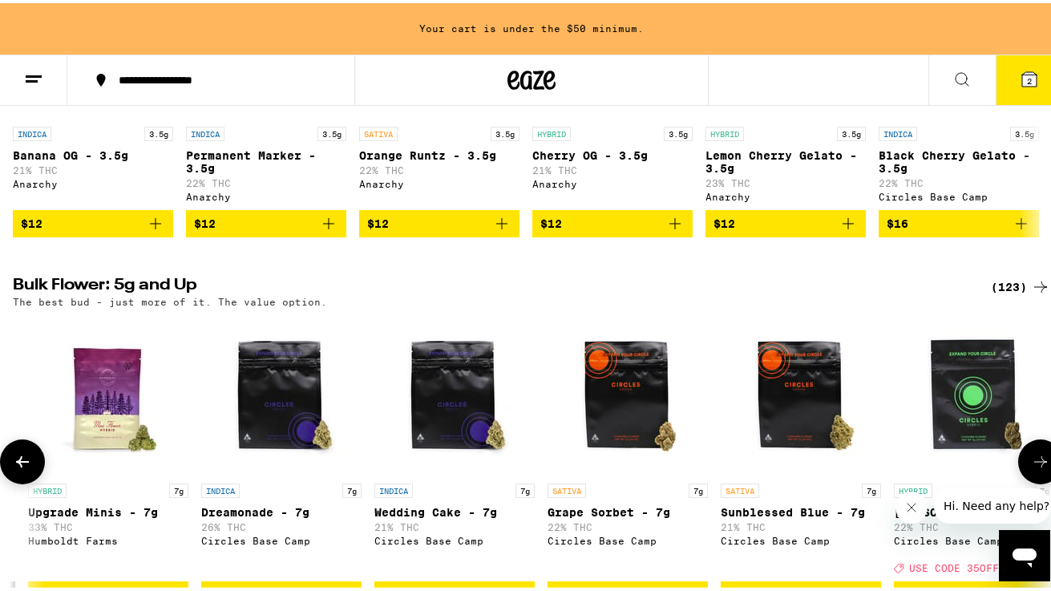
click at [428, 422] on img "Open page for Wedding Cake - 7g from Circles Base Camp" at bounding box center [454, 392] width 160 height 160
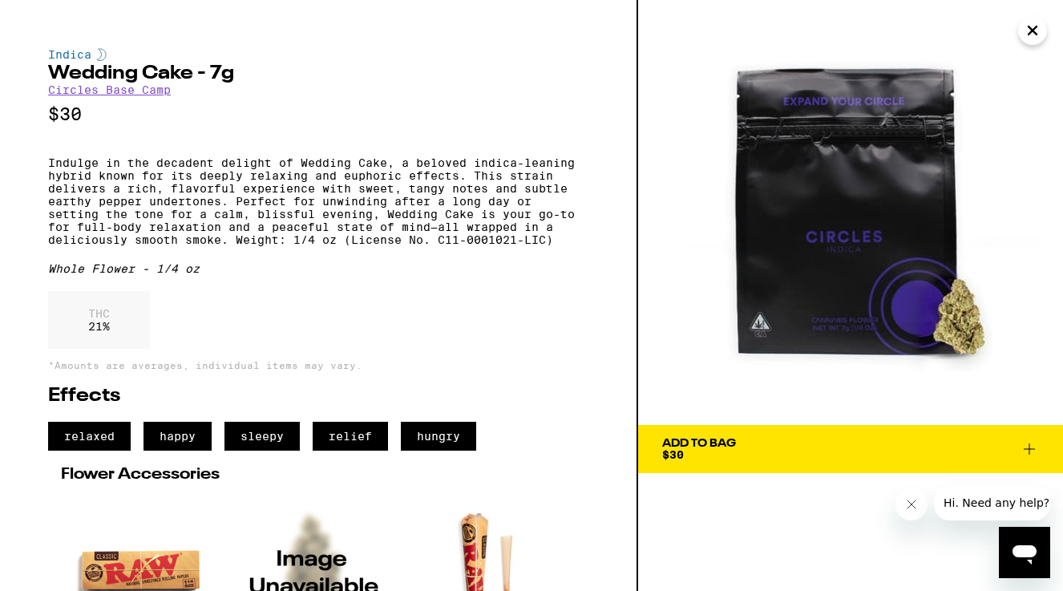
click at [1032, 446] on icon at bounding box center [1029, 448] width 19 height 19
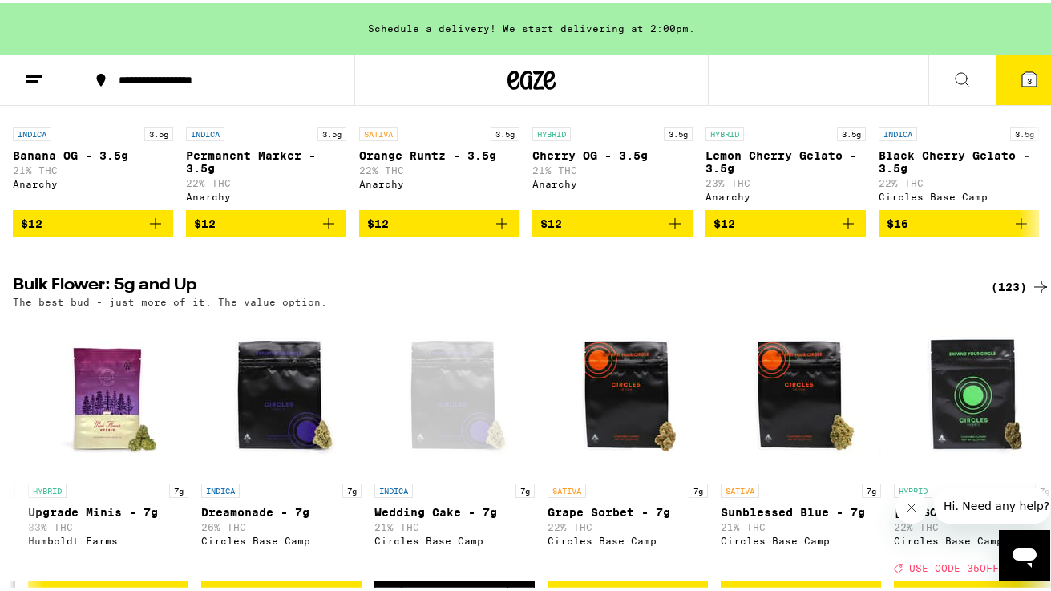
click at [1020, 79] on icon at bounding box center [1029, 76] width 19 height 19
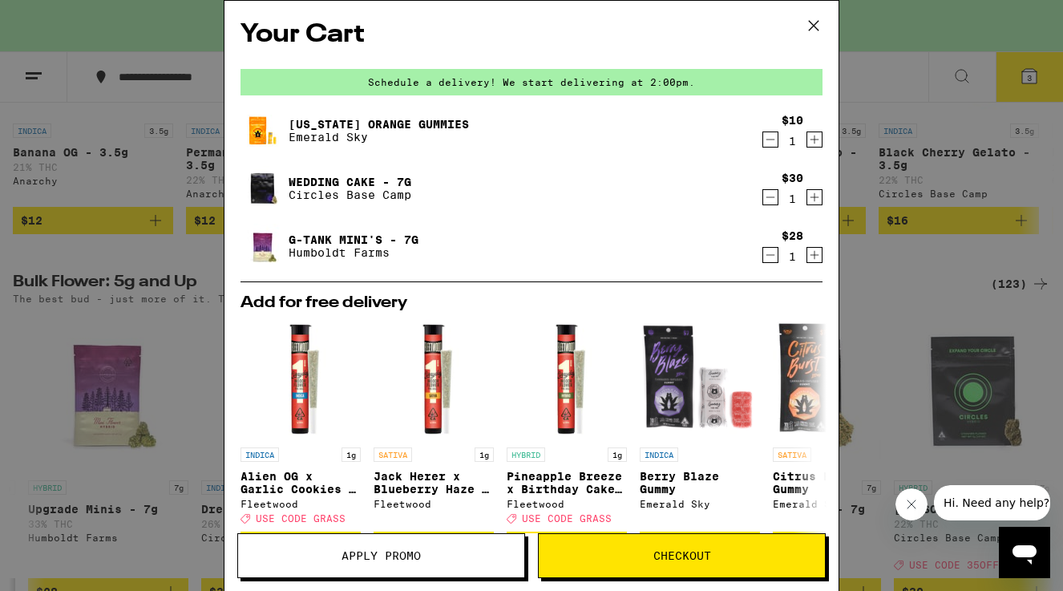
drag, startPoint x: 832, startPoint y: 581, endPoint x: 1091, endPoint y: 644, distance: 266.3
click at [927, 329] on div "Your Cart Schedule a delivery! We start delivering at 2:00pm. California Orange…" at bounding box center [531, 295] width 1063 height 591
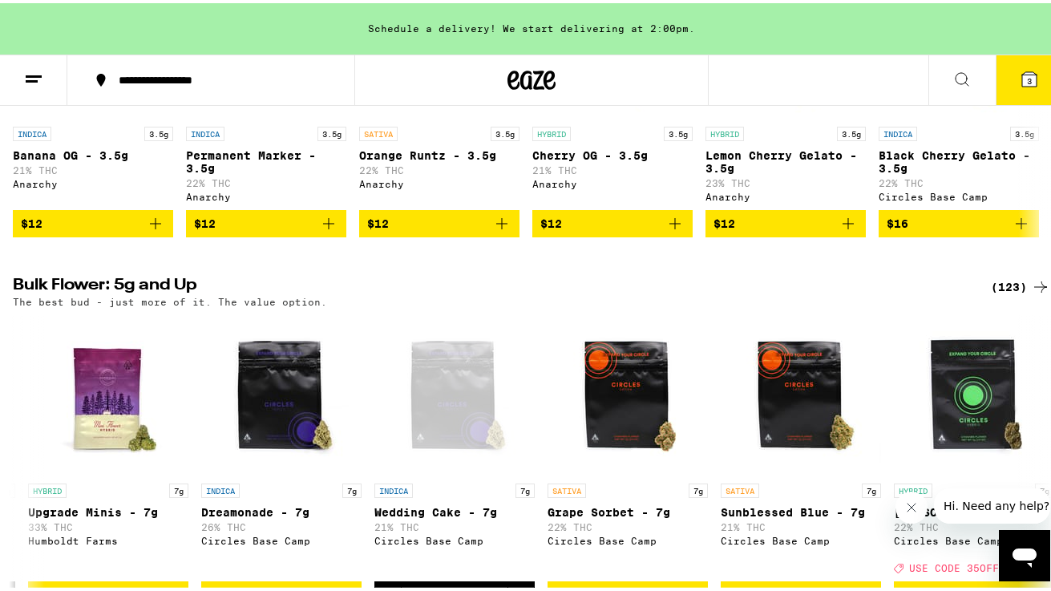
click at [1003, 67] on button "3" at bounding box center [1028, 77] width 67 height 50
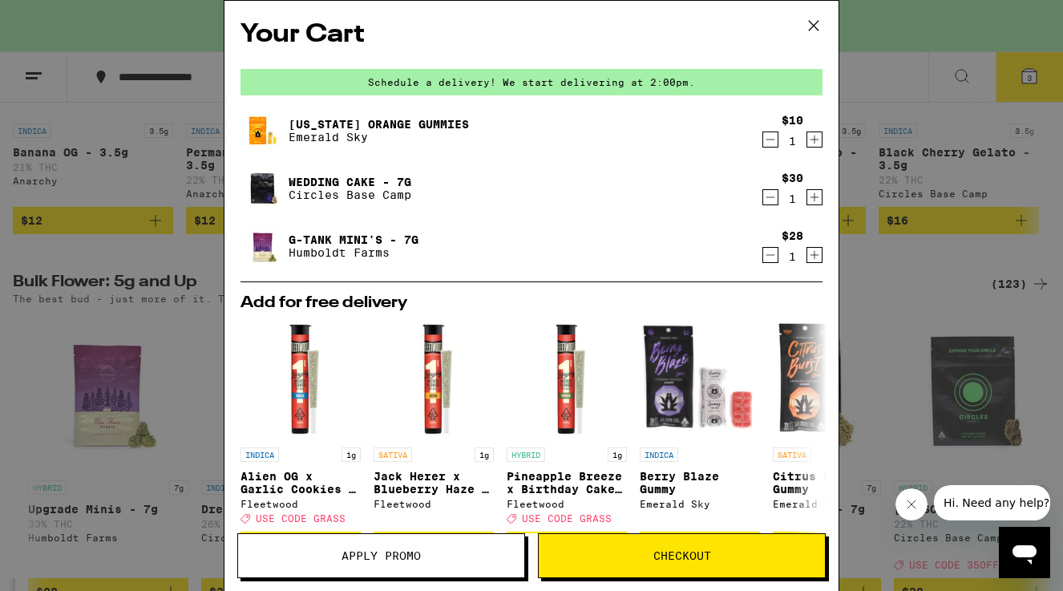
drag, startPoint x: 802, startPoint y: 139, endPoint x: 768, endPoint y: 140, distance: 34.5
click at [807, 138] on icon "Increment" at bounding box center [814, 139] width 14 height 19
click at [807, 139] on icon "Increment" at bounding box center [814, 139] width 14 height 19
click at [614, 550] on span "Checkout" at bounding box center [682, 555] width 286 height 11
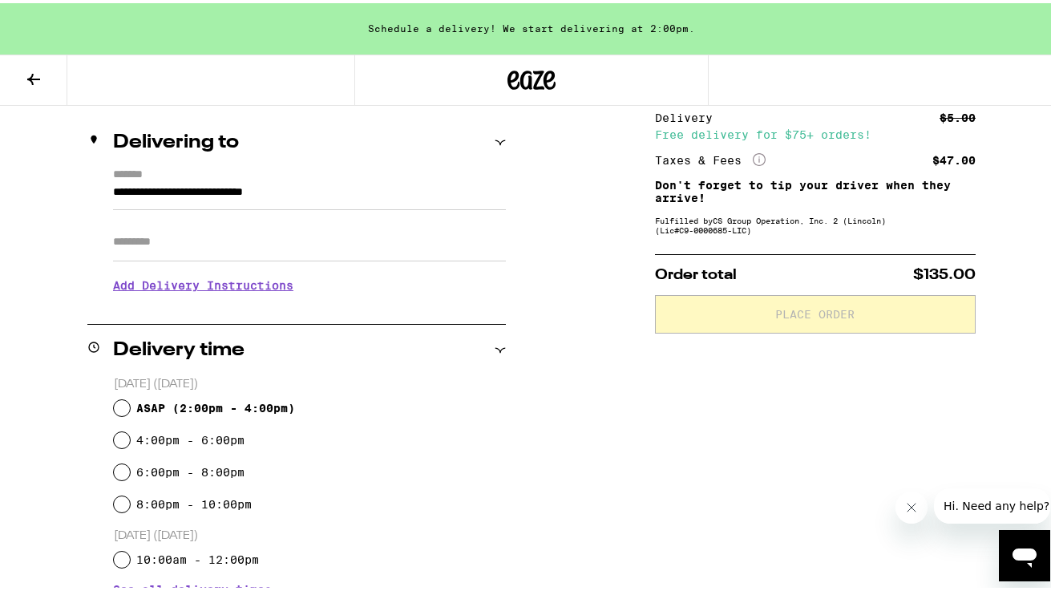
scroll to position [291, 0]
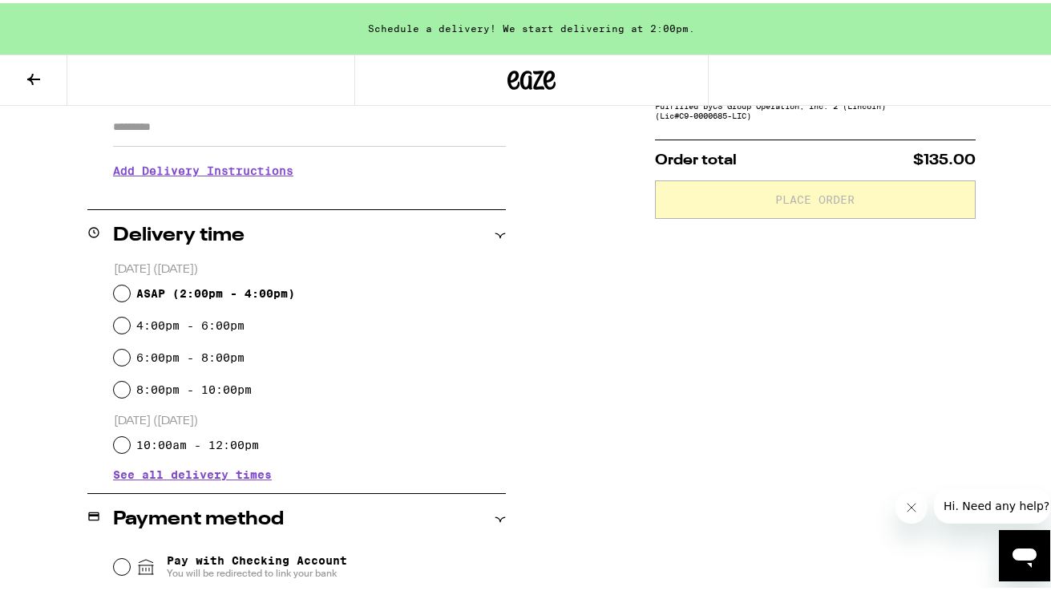
drag, startPoint x: 114, startPoint y: 321, endPoint x: 105, endPoint y: 312, distance: 13.0
click at [107, 314] on div "Today (September 18) ASAP ( 2:00pm - 4:00pm ) 4:00pm - 6:00pm 6:00pm - 8:00pm 8…" at bounding box center [296, 367] width 418 height 219
click at [121, 321] on input "4:00pm - 6:00pm" at bounding box center [122, 322] width 16 height 16
radio input "true"
click at [121, 320] on input "4:00pm - 6:00pm" at bounding box center [122, 322] width 16 height 16
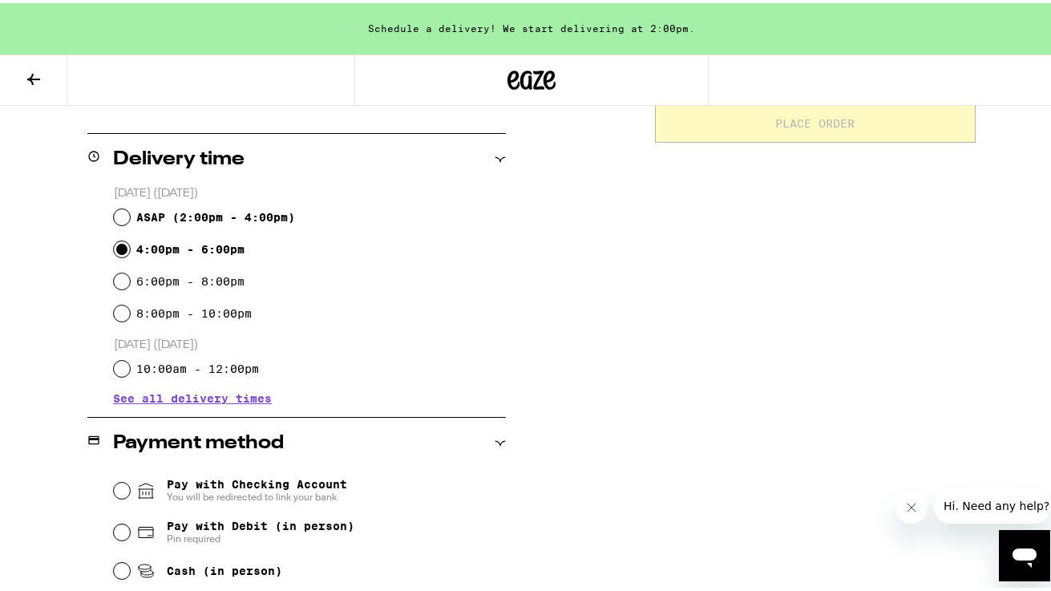
scroll to position [523, 0]
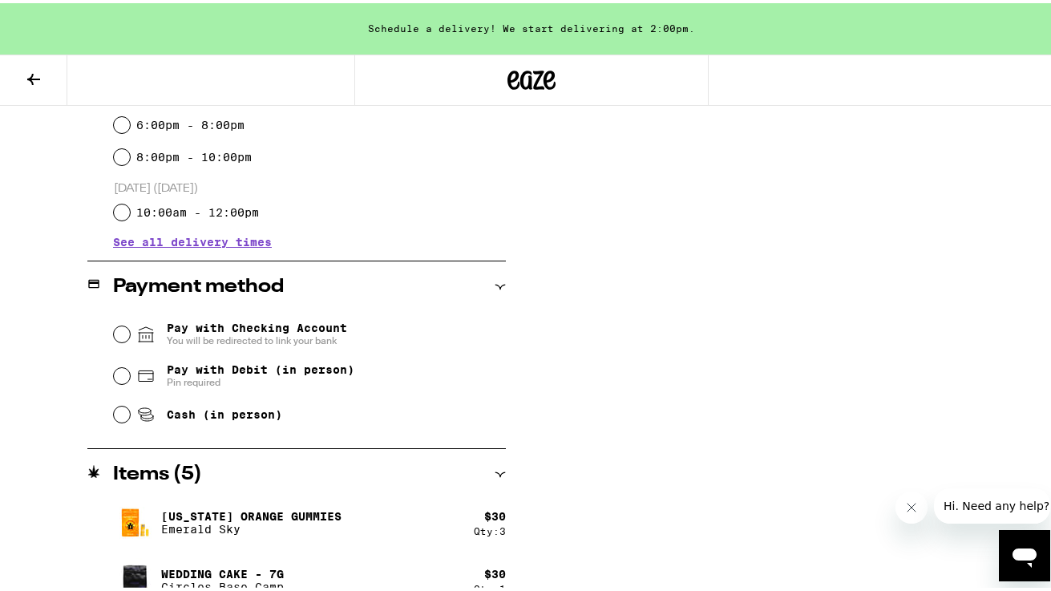
click at [118, 415] on input "Cash (in person)" at bounding box center [122, 411] width 16 height 16
radio input "true"
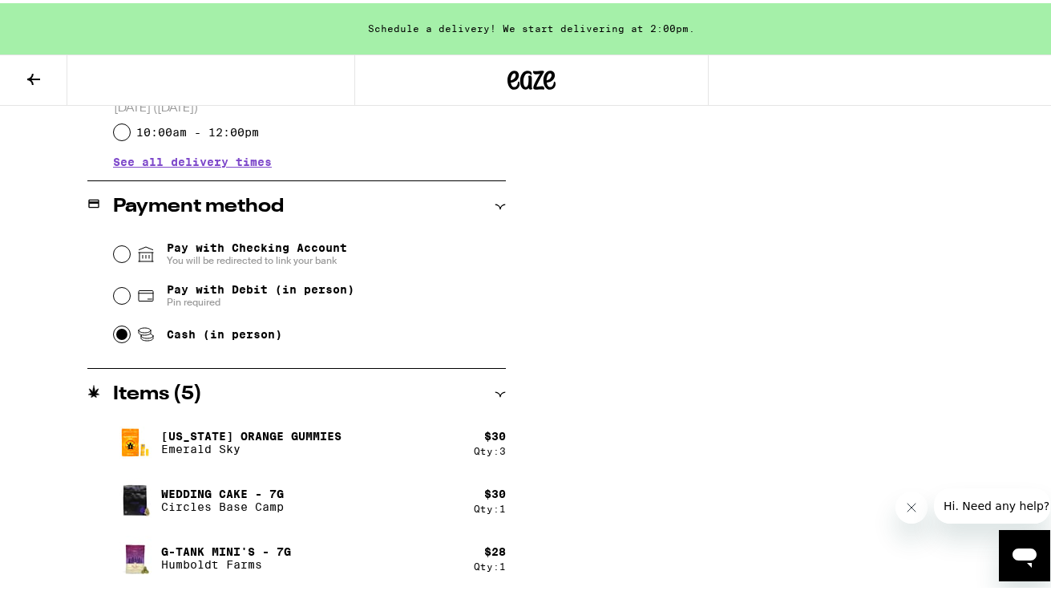
scroll to position [0, 0]
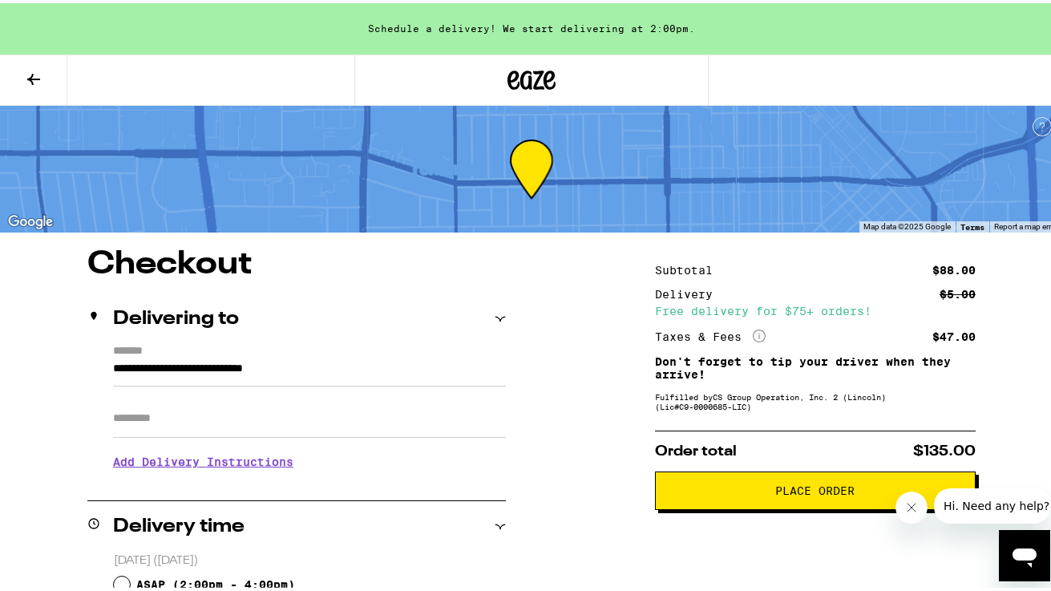
click at [919, 507] on button "Close message from company" at bounding box center [911, 507] width 32 height 32
click at [743, 487] on button "Place Order" at bounding box center [815, 487] width 321 height 38
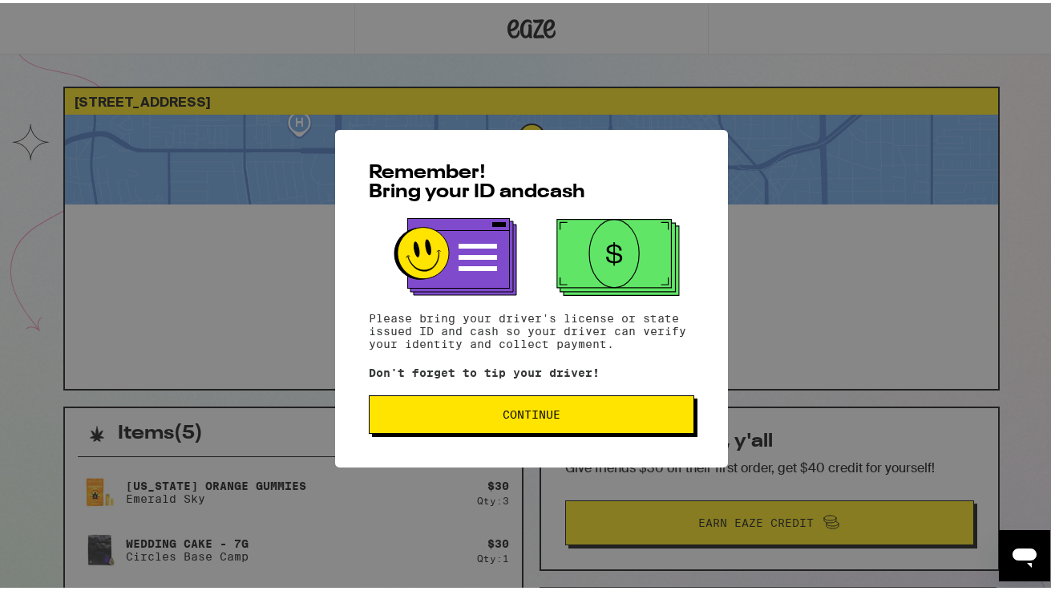
click at [417, 407] on button "Continue" at bounding box center [531, 411] width 325 height 38
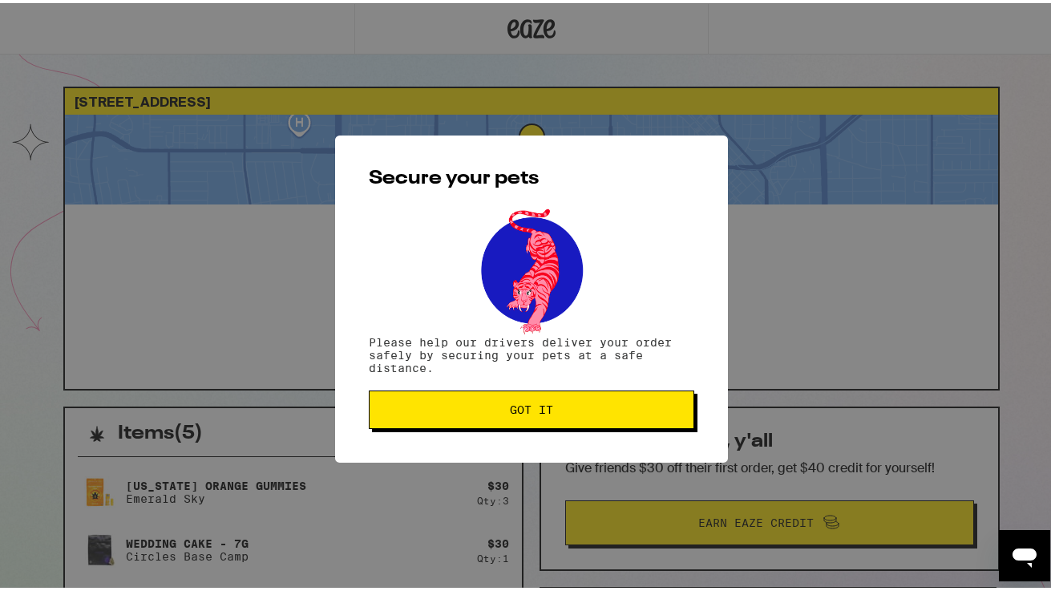
click at [414, 406] on span "Got it" at bounding box center [531, 406] width 298 height 11
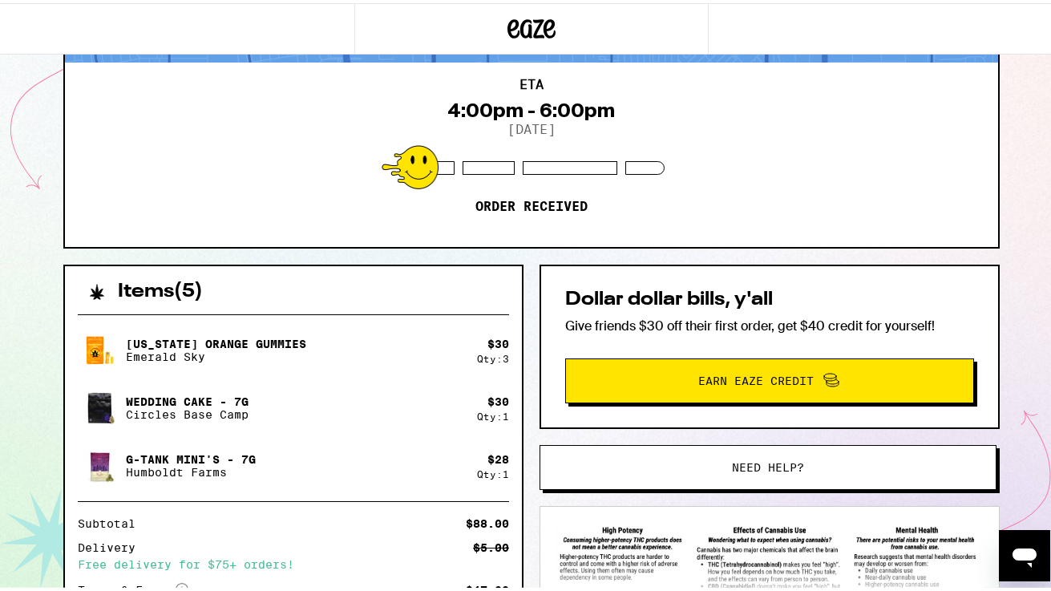
scroll to position [286, 0]
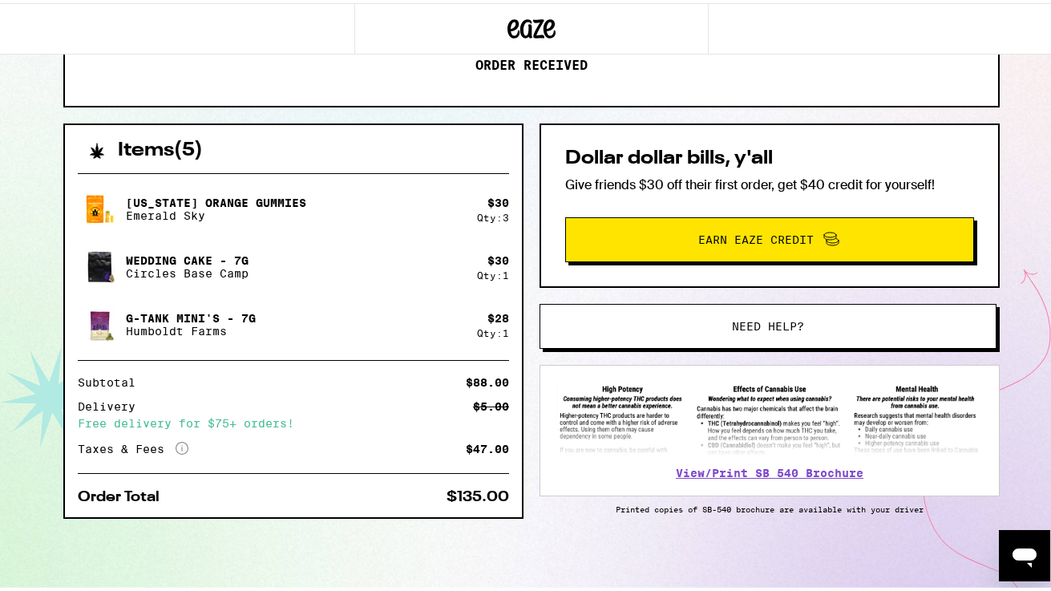
click at [398, 84] on div "ETA 4:00pm - 6:00pm 9/18/2025 Order received" at bounding box center [531, 10] width 933 height 184
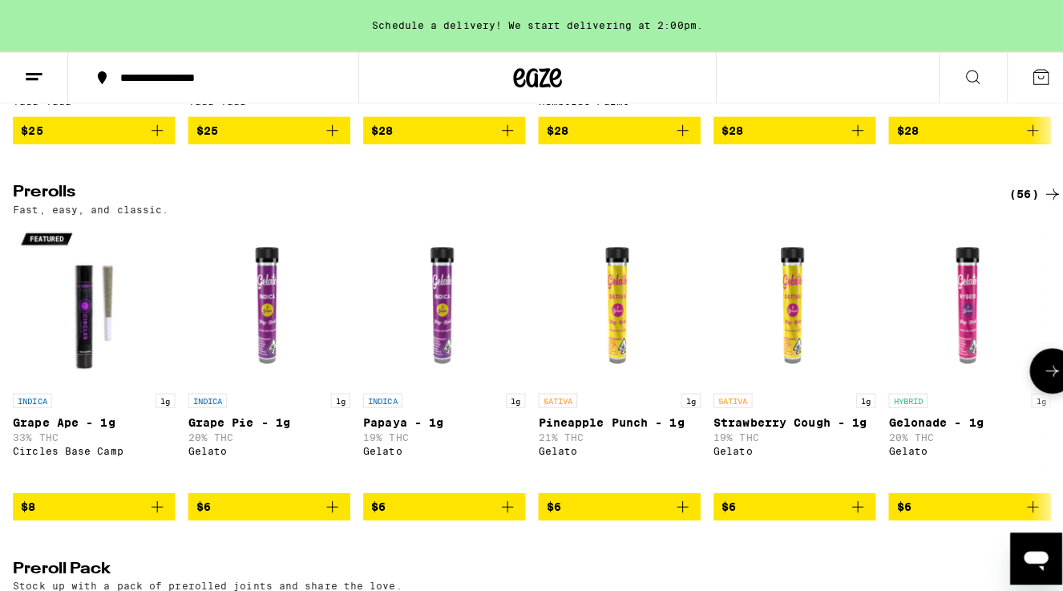
scroll to position [475, 0]
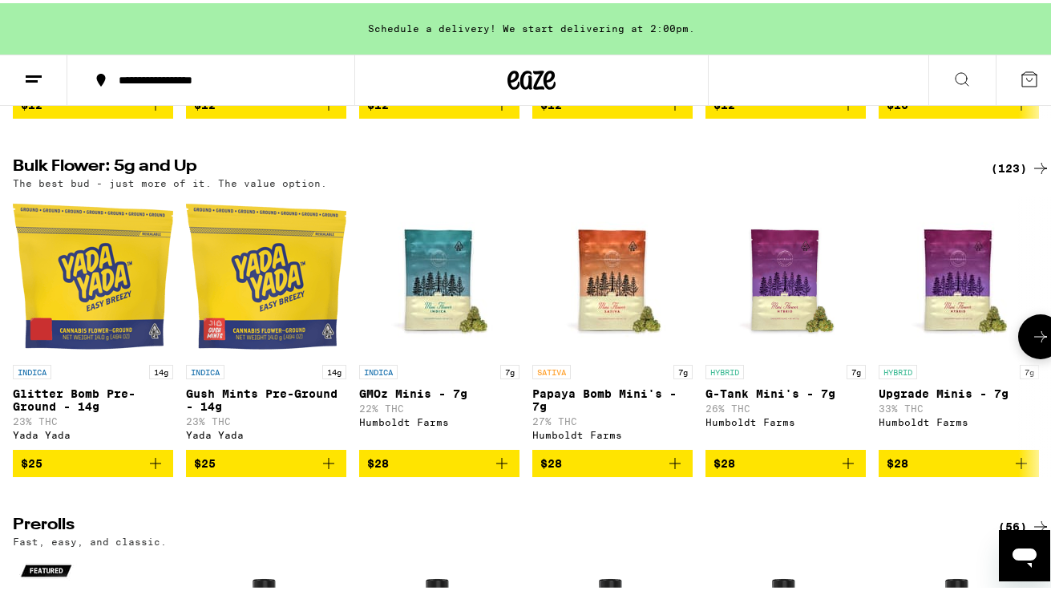
click at [579, 470] on span "$28" at bounding box center [612, 459] width 144 height 19
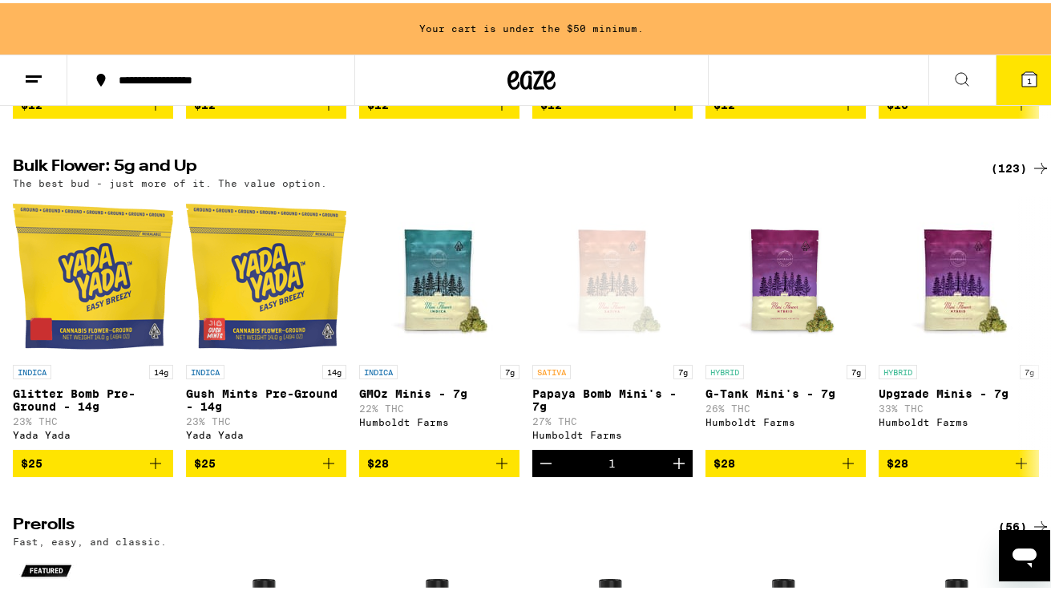
click at [1022, 71] on icon at bounding box center [1029, 76] width 14 height 14
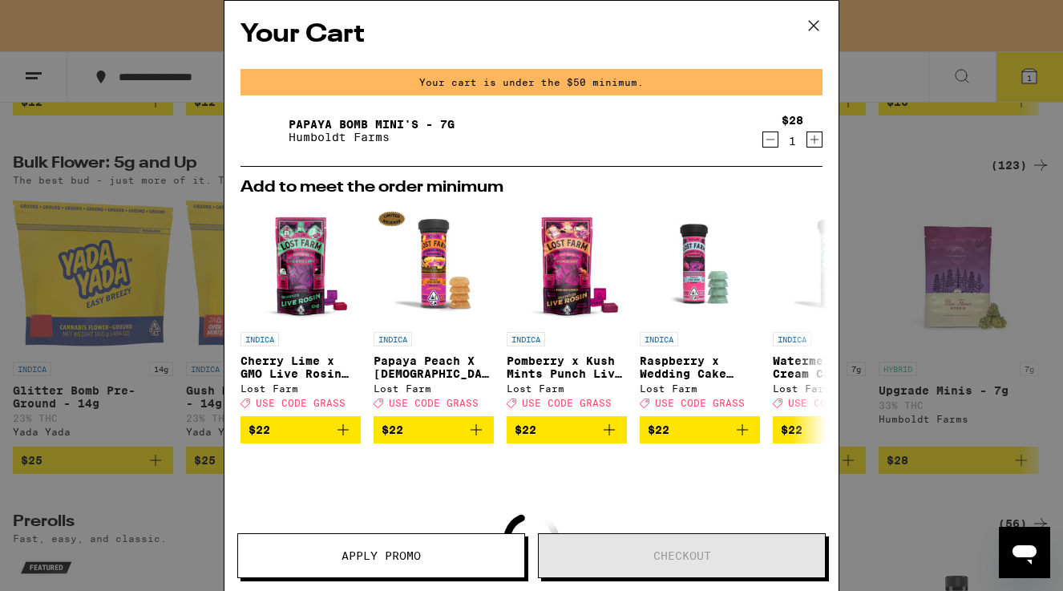
click at [693, 478] on div "Your Cart Your cart is under the $50 minimum. Papaya Bomb Mini's - 7g Humboldt …" at bounding box center [531, 272] width 614 height 542
click at [815, 24] on icon at bounding box center [814, 26] width 10 height 10
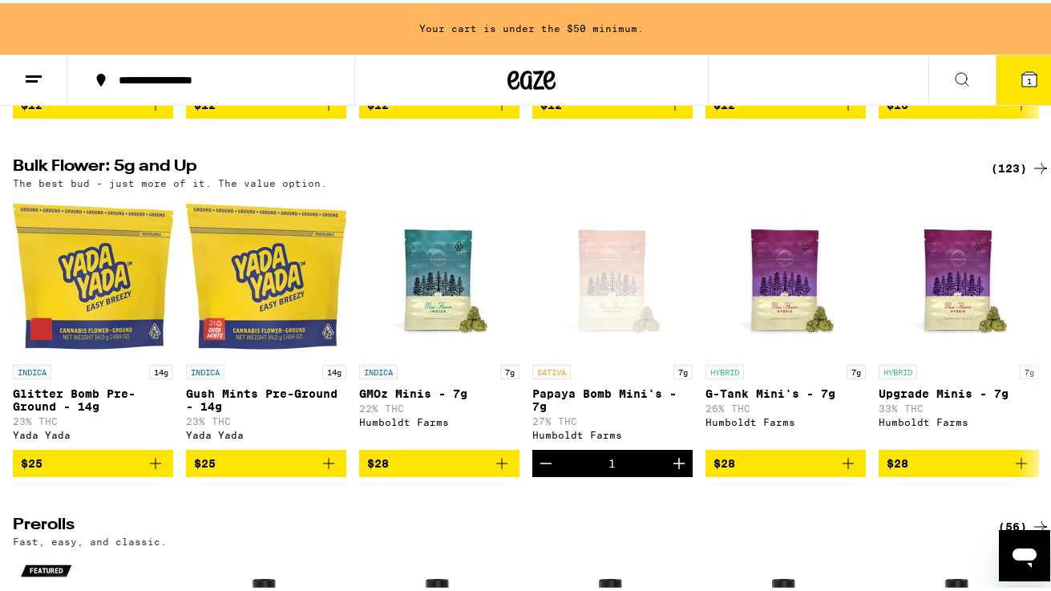
click at [1027, 76] on span "1" at bounding box center [1029, 78] width 5 height 10
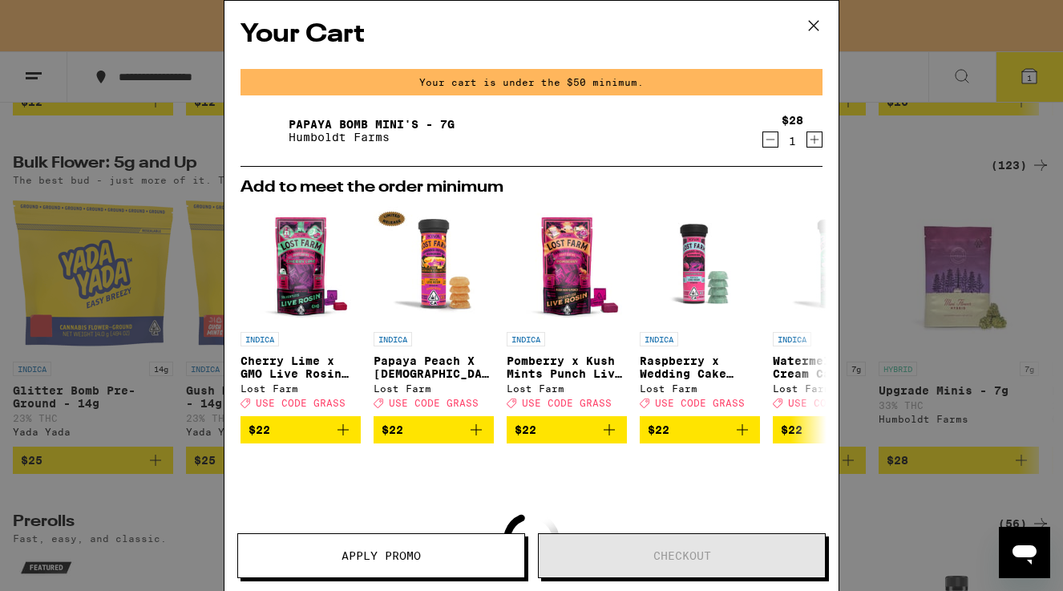
click at [809, 22] on icon at bounding box center [814, 26] width 10 height 10
click at [805, 21] on icon at bounding box center [813, 26] width 24 height 24
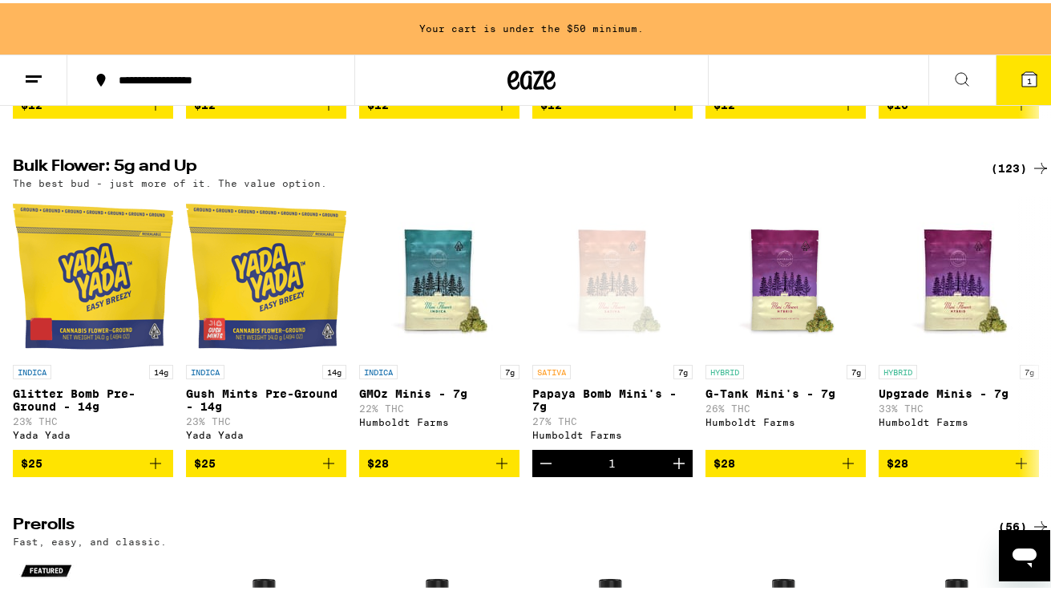
drag, startPoint x: 26, startPoint y: 68, endPoint x: 17, endPoint y: 70, distance: 9.0
click at [17, 70] on button at bounding box center [33, 77] width 67 height 50
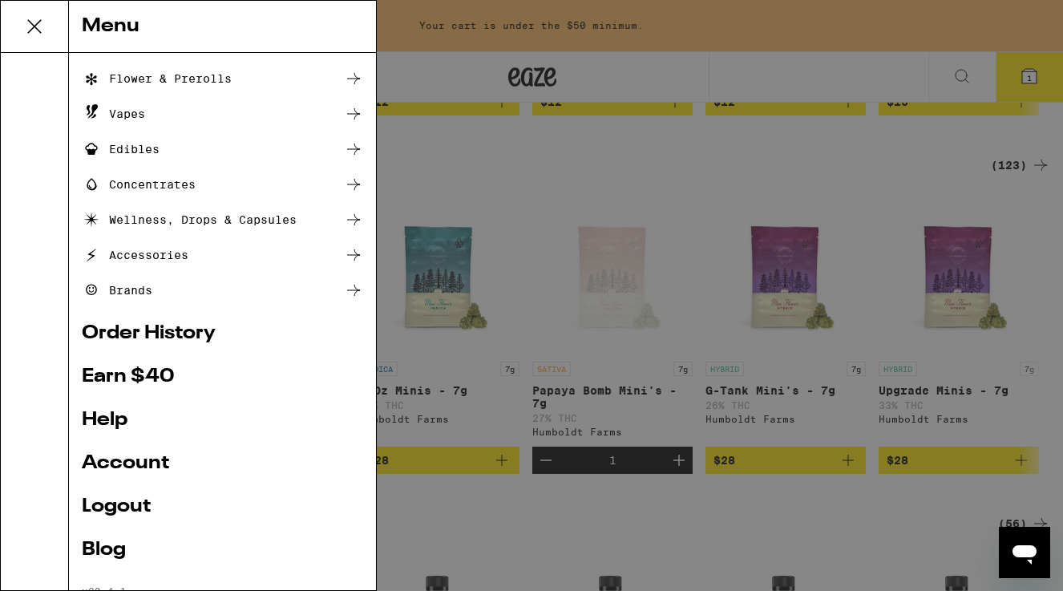
scroll to position [146, 0]
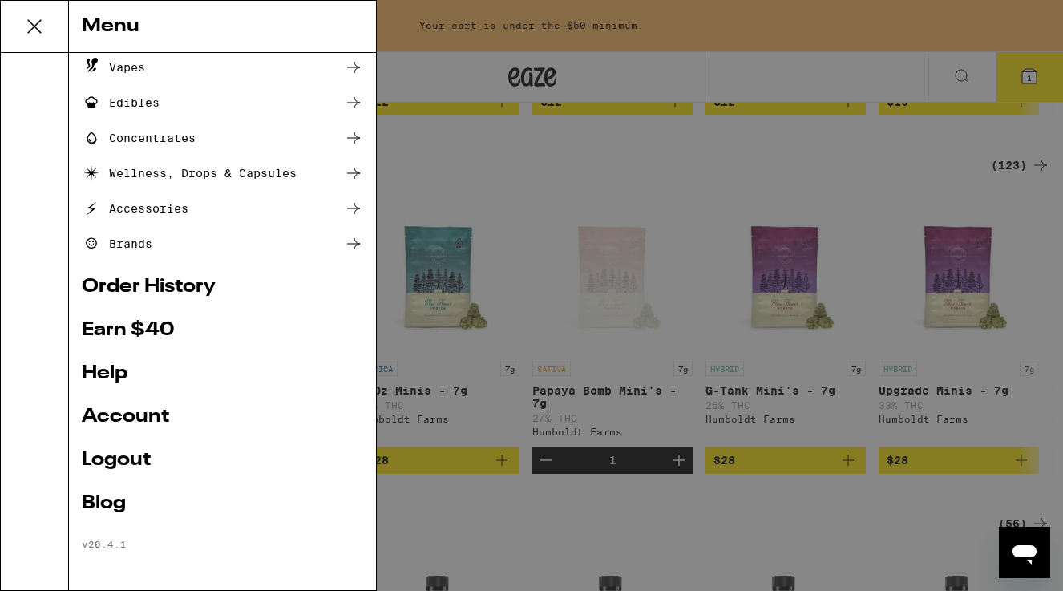
click at [107, 457] on link "Logout" at bounding box center [222, 459] width 281 height 19
click at [106, 457] on div "Menu Shop Buy It Again Sale Flower & Prerolls Vapes Edibles Concentrates Wellne…" at bounding box center [531, 295] width 1063 height 591
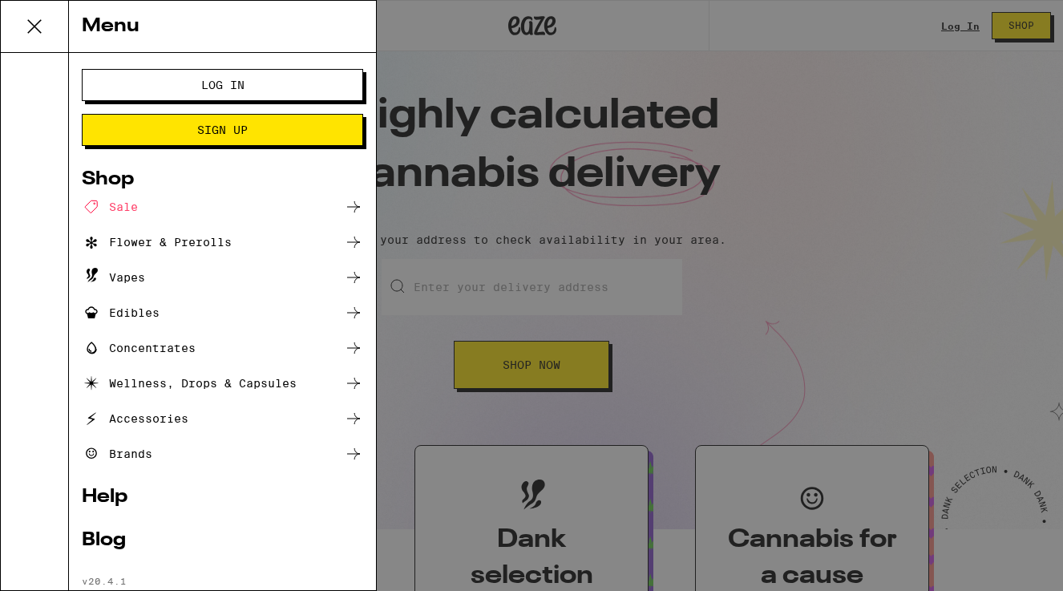
click at [32, 22] on icon at bounding box center [34, 26] width 32 height 32
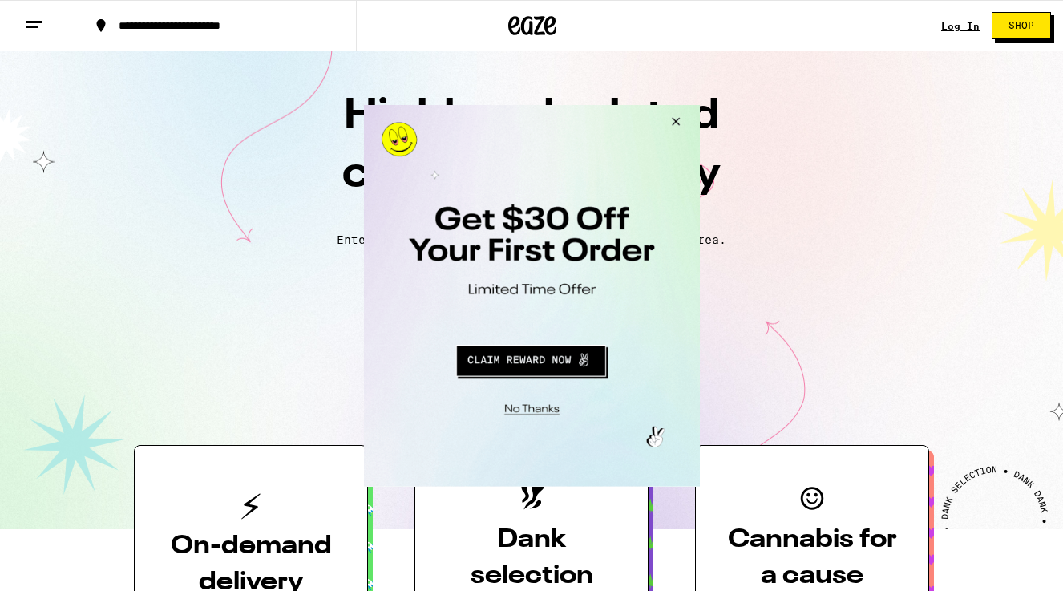
click at [677, 118] on button "Close Modal" at bounding box center [672, 123] width 43 height 38
